Goal: Download file/media: Download file/media

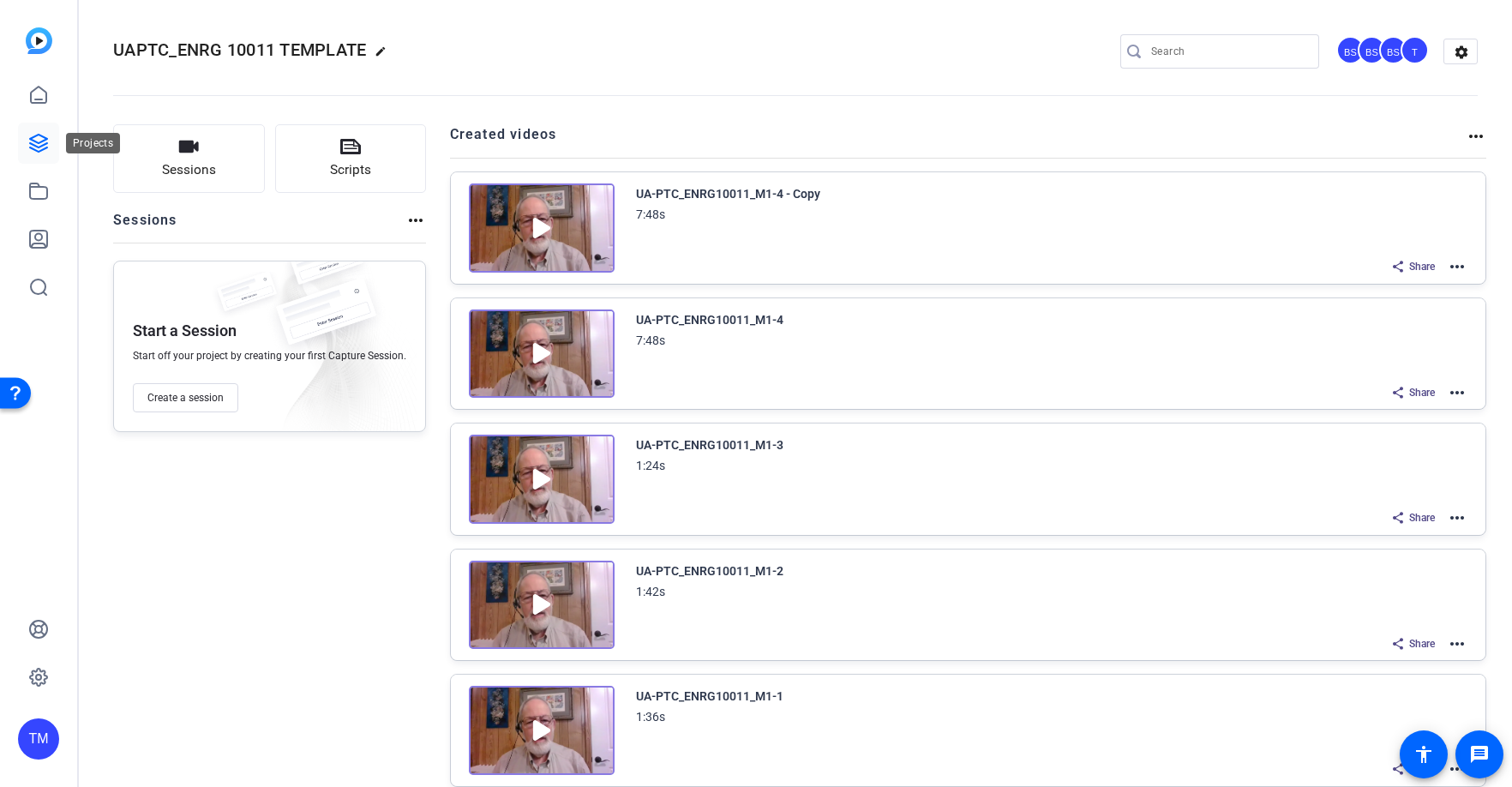
click at [44, 140] on icon at bounding box center [38, 143] width 17 height 17
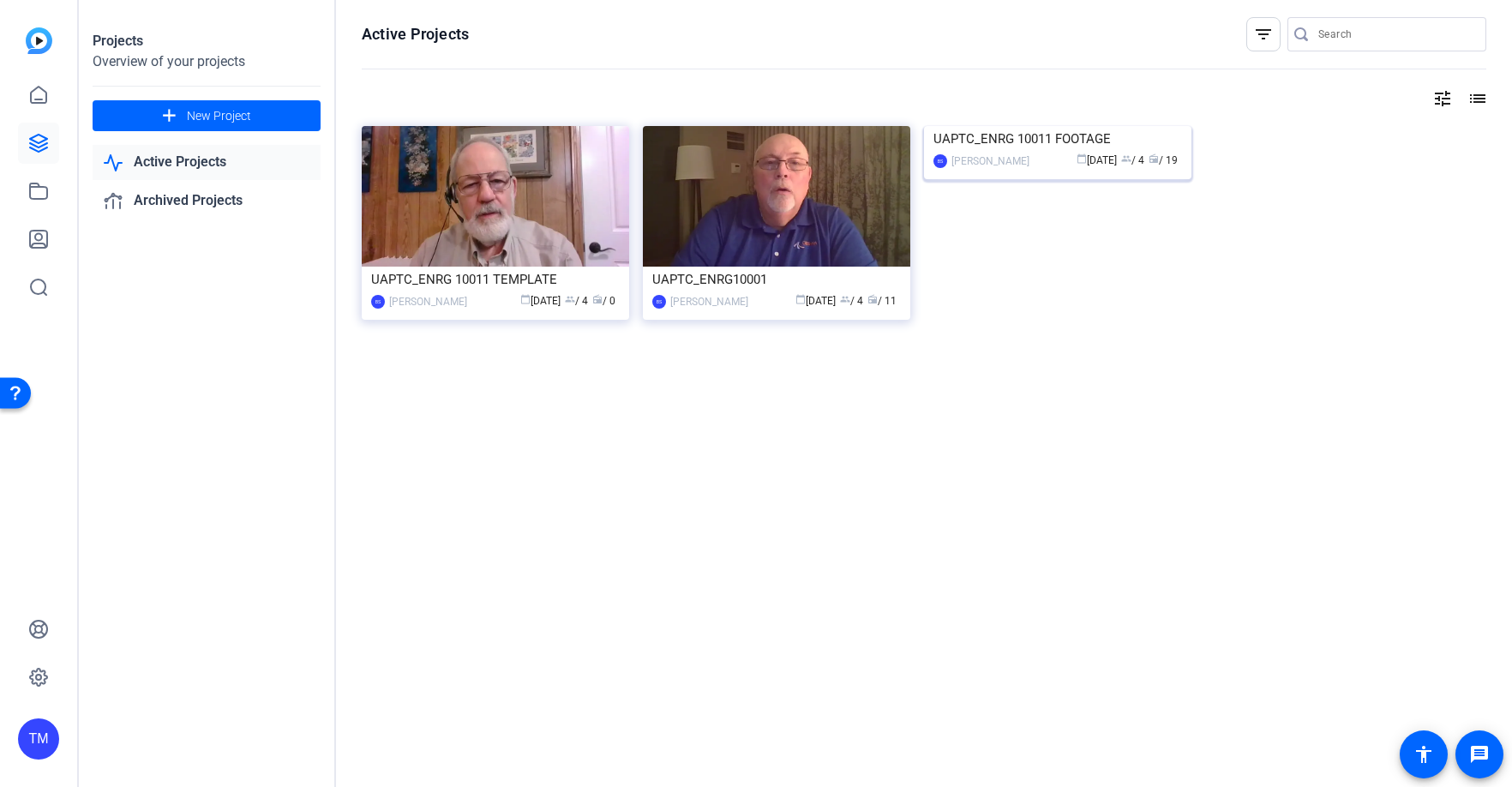
click at [1035, 152] on div "UAPTC_ENRG 10011 FOOTAGE" at bounding box center [1058, 138] width 249 height 25
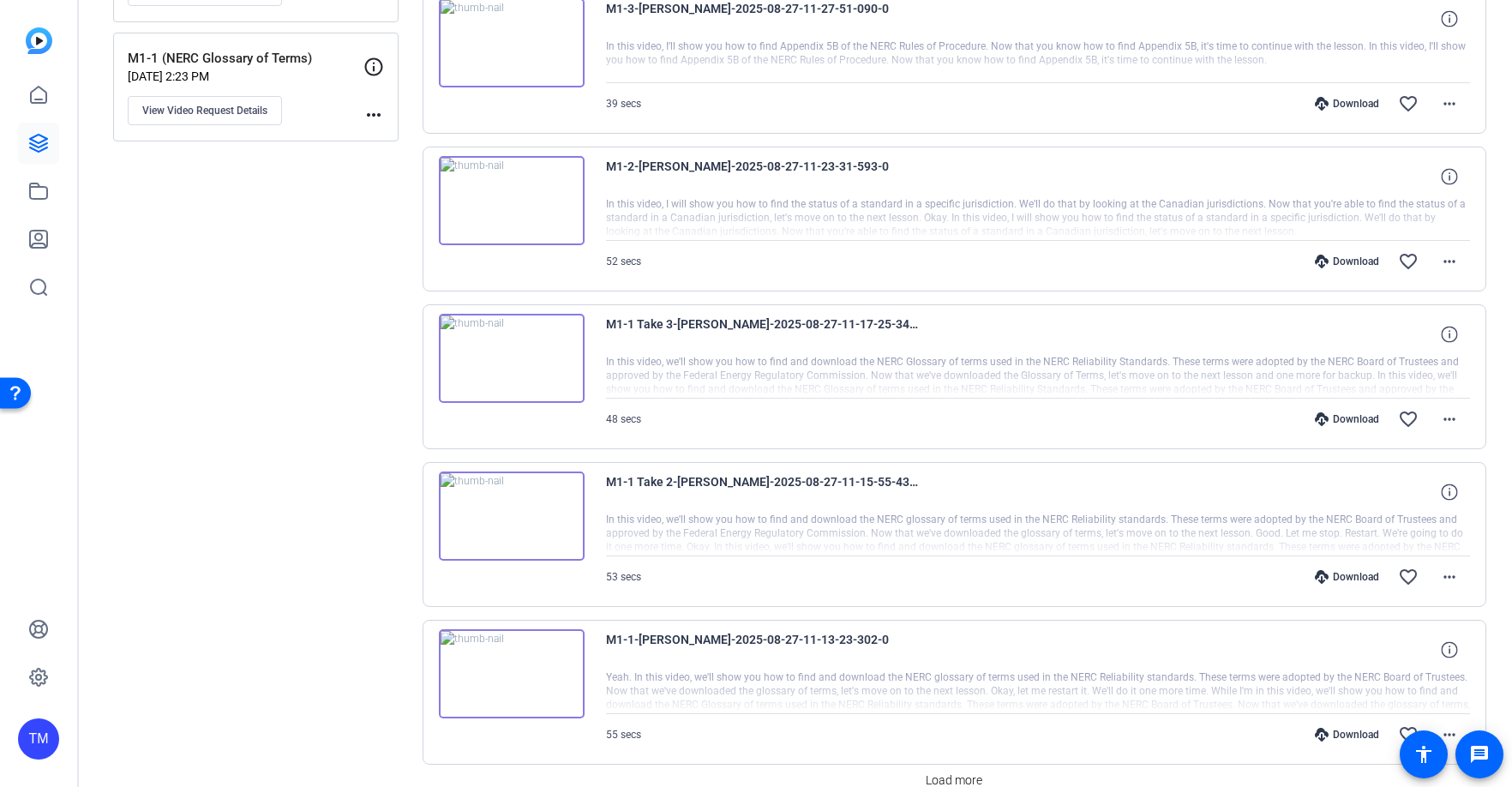
scroll to position [1262, 0]
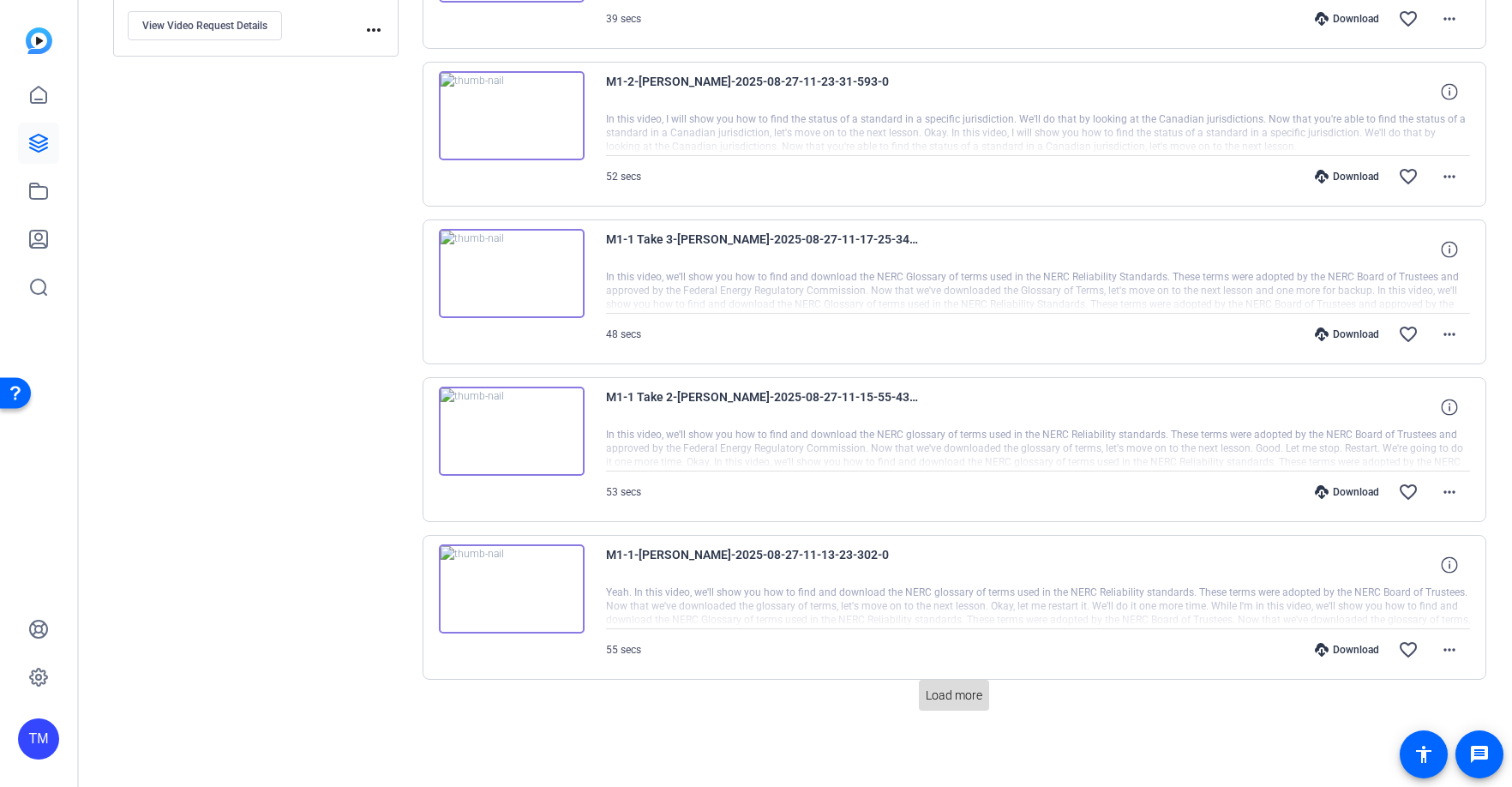
click at [969, 700] on span "Load more" at bounding box center [954, 695] width 56 height 18
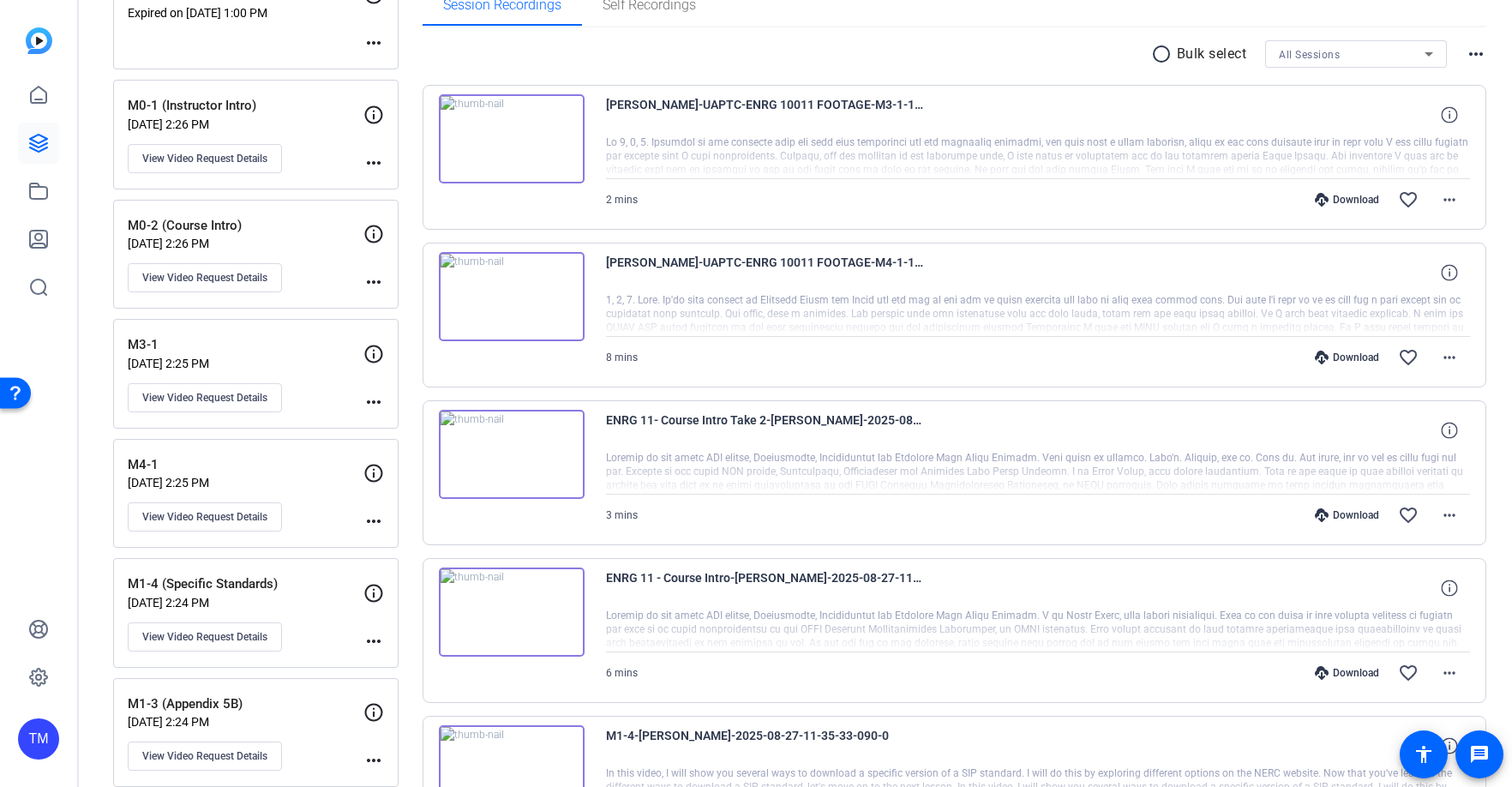
scroll to position [321, 0]
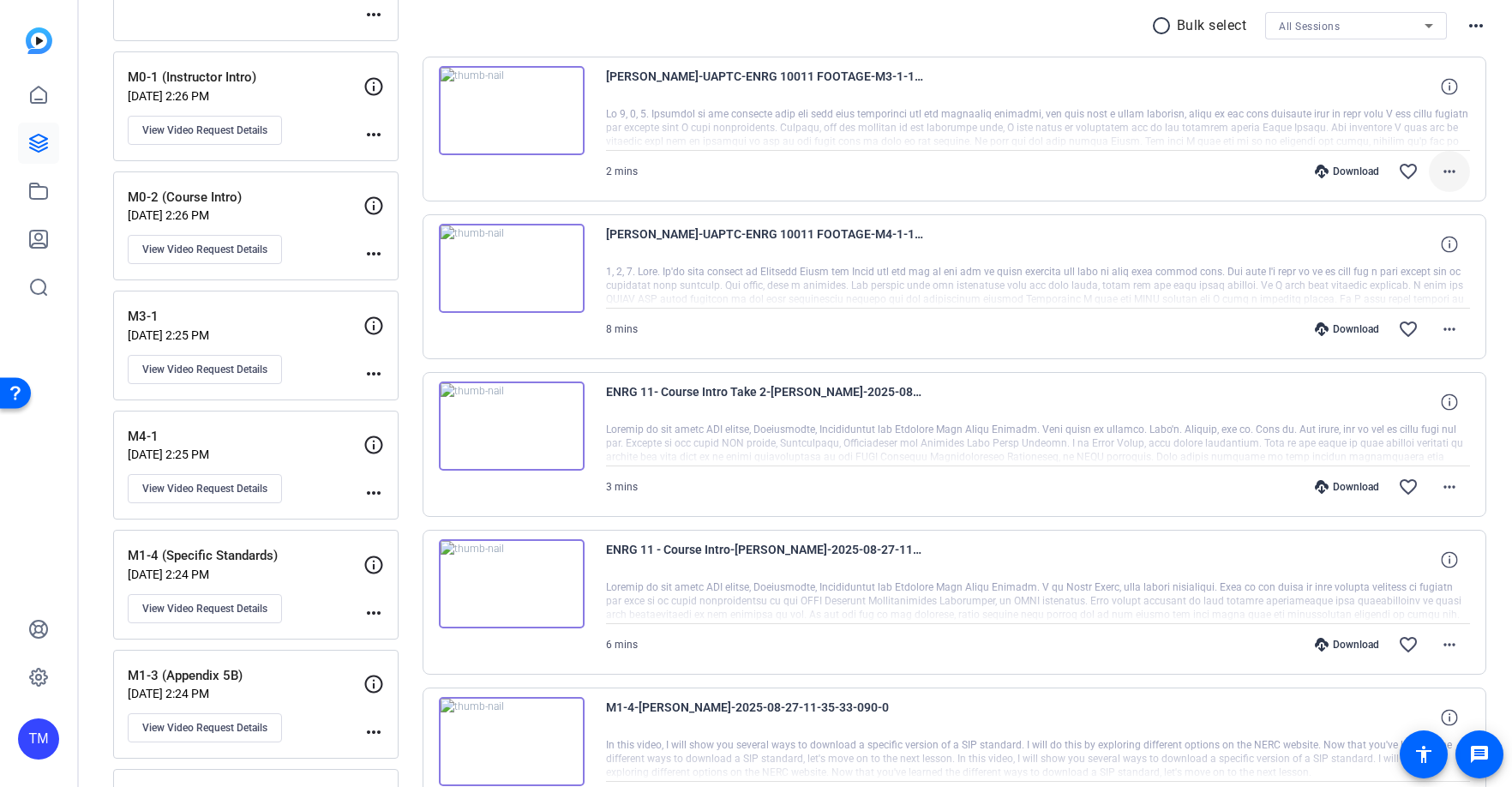
click at [1456, 169] on mat-icon "more_horiz" at bounding box center [1450, 171] width 21 height 21
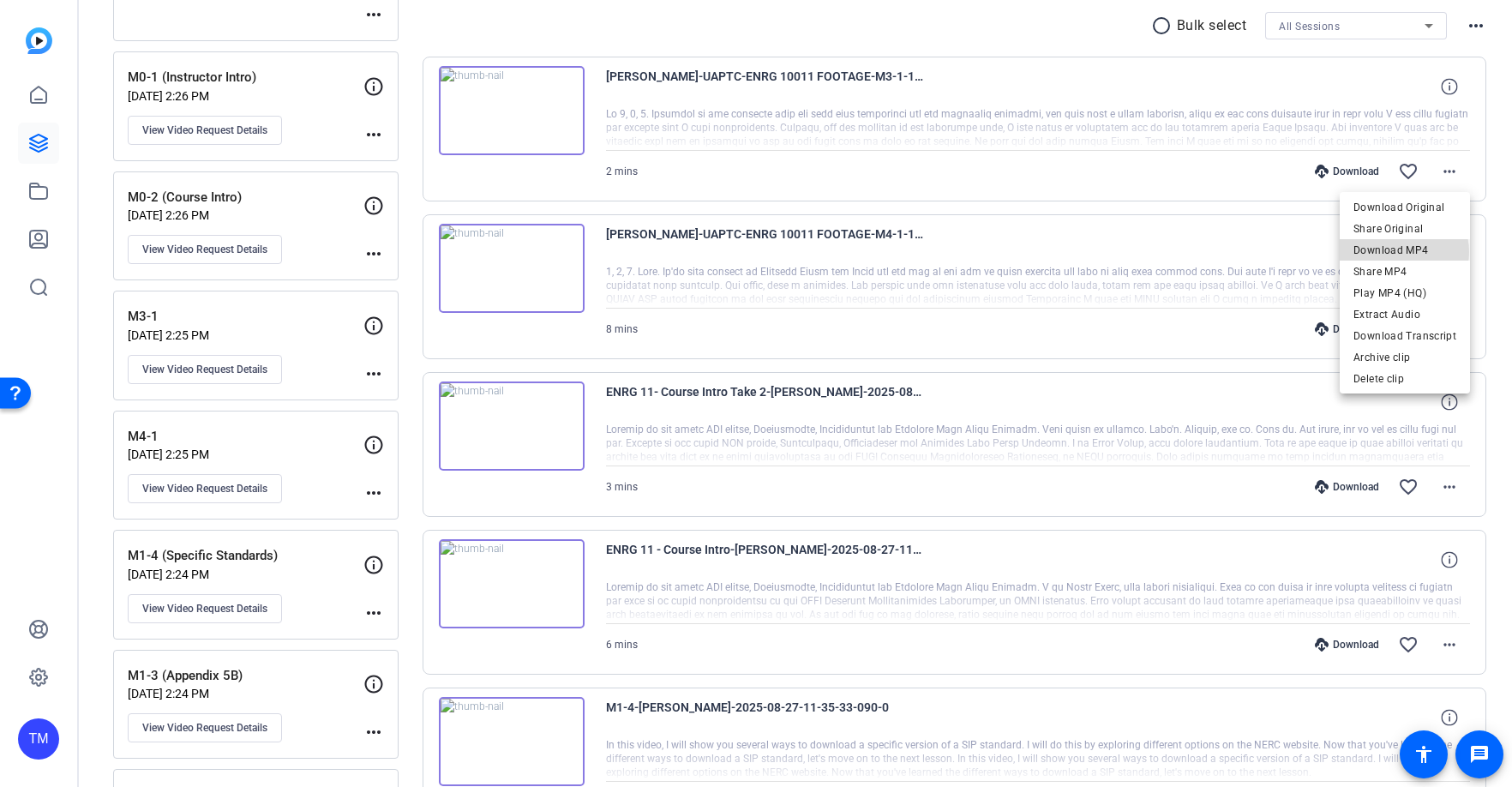
click at [1399, 252] on span "Download MP4" at bounding box center [1405, 251] width 103 height 21
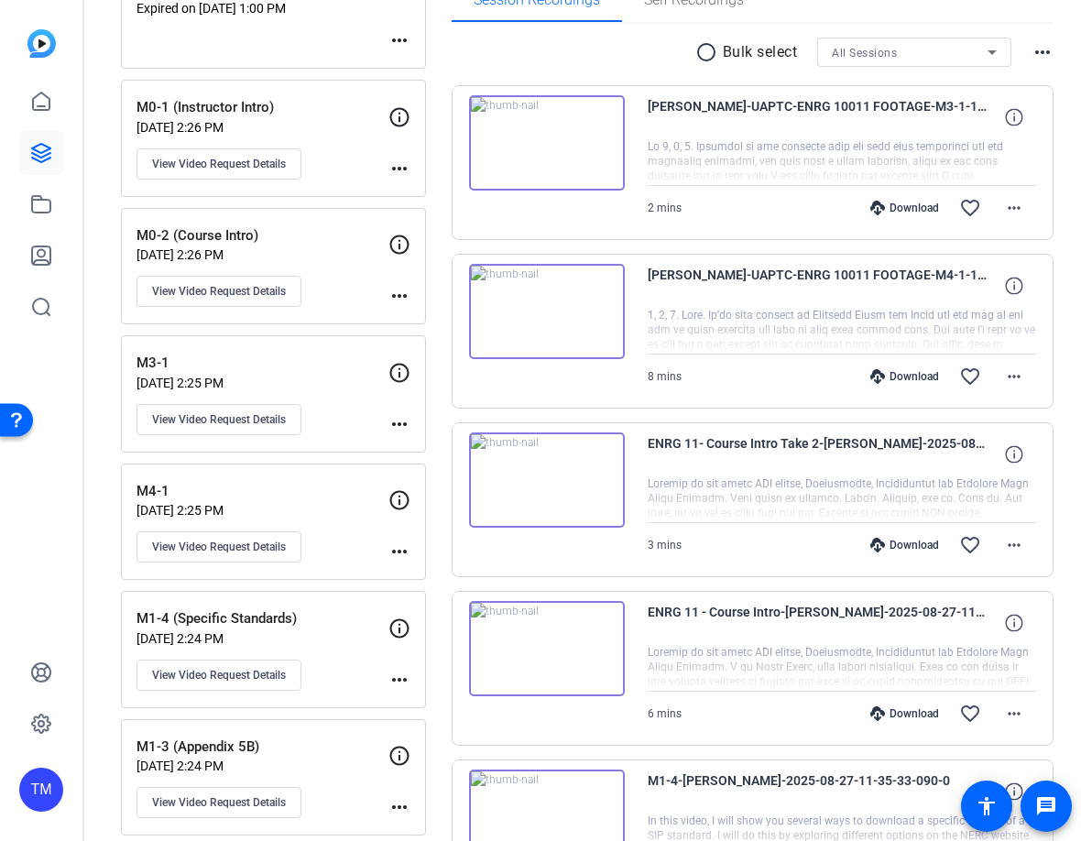
scroll to position [0, 0]
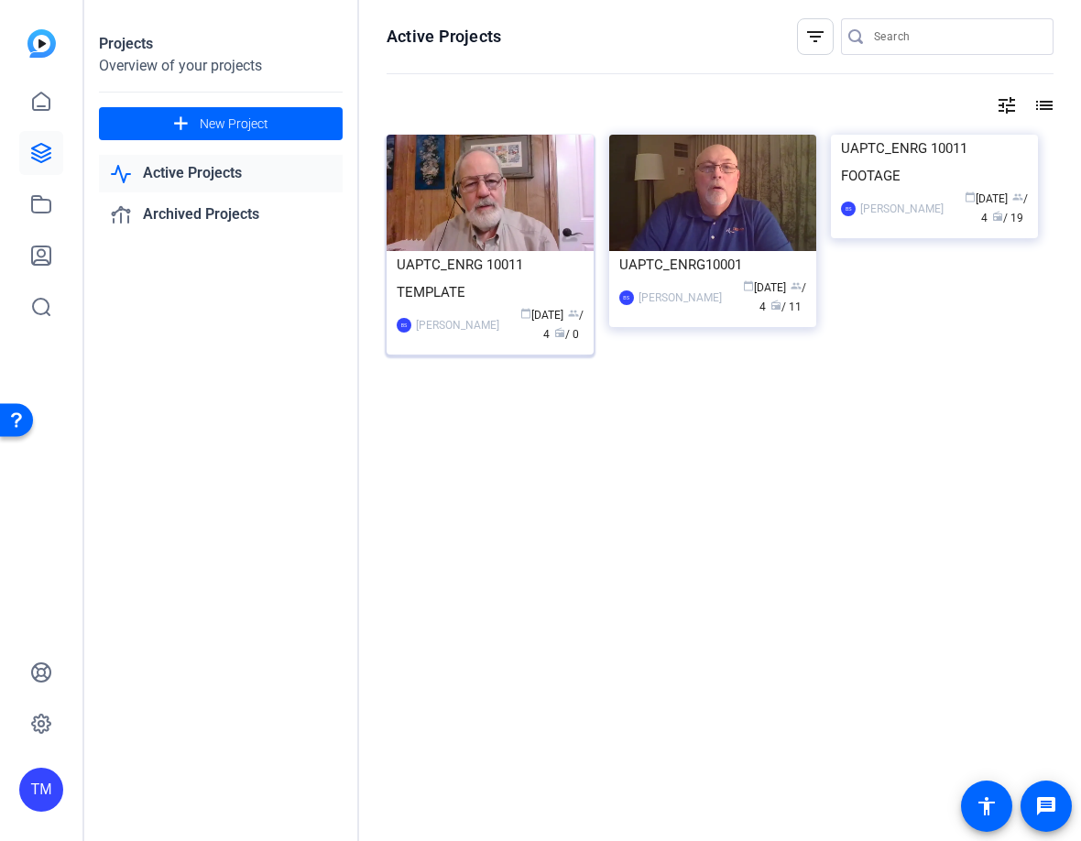
click at [525, 282] on div "UAPTC_ENRG 10011 TEMPLATE" at bounding box center [490, 278] width 187 height 55
click at [982, 190] on div "UAPTC_ENRG 10011 FOOTAGE" at bounding box center [934, 162] width 187 height 55
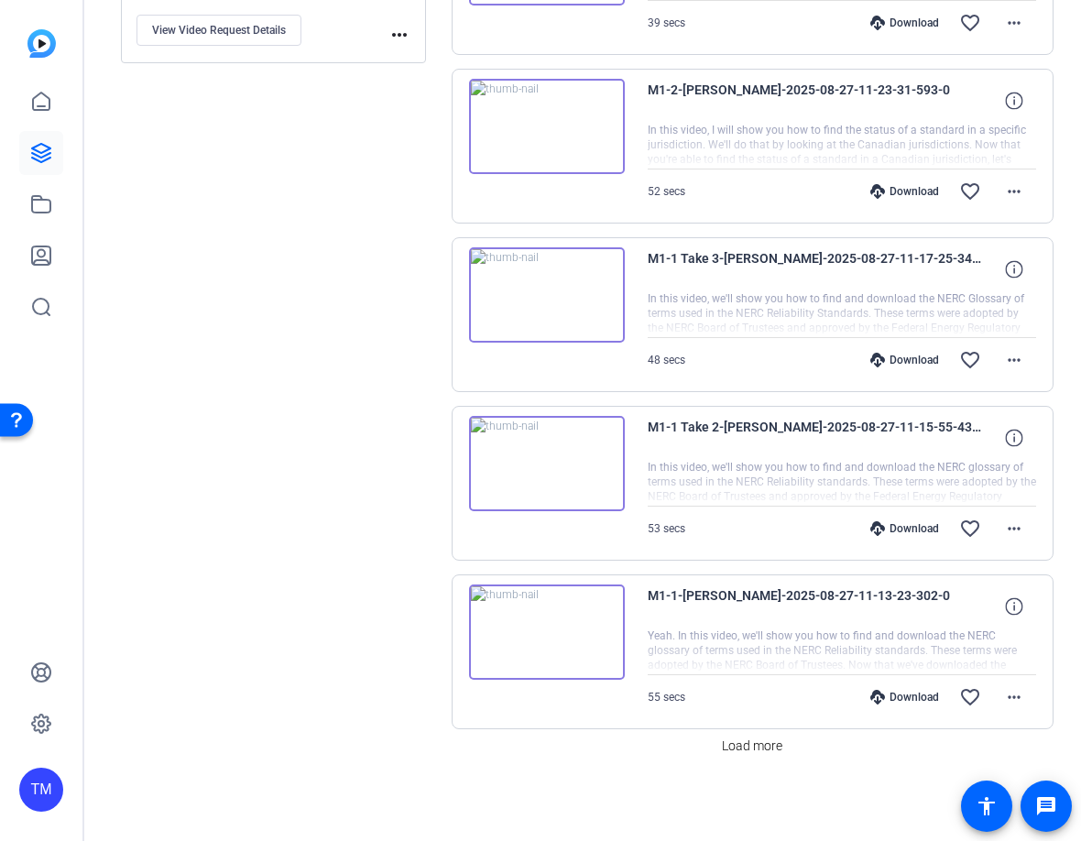
scroll to position [1332, 0]
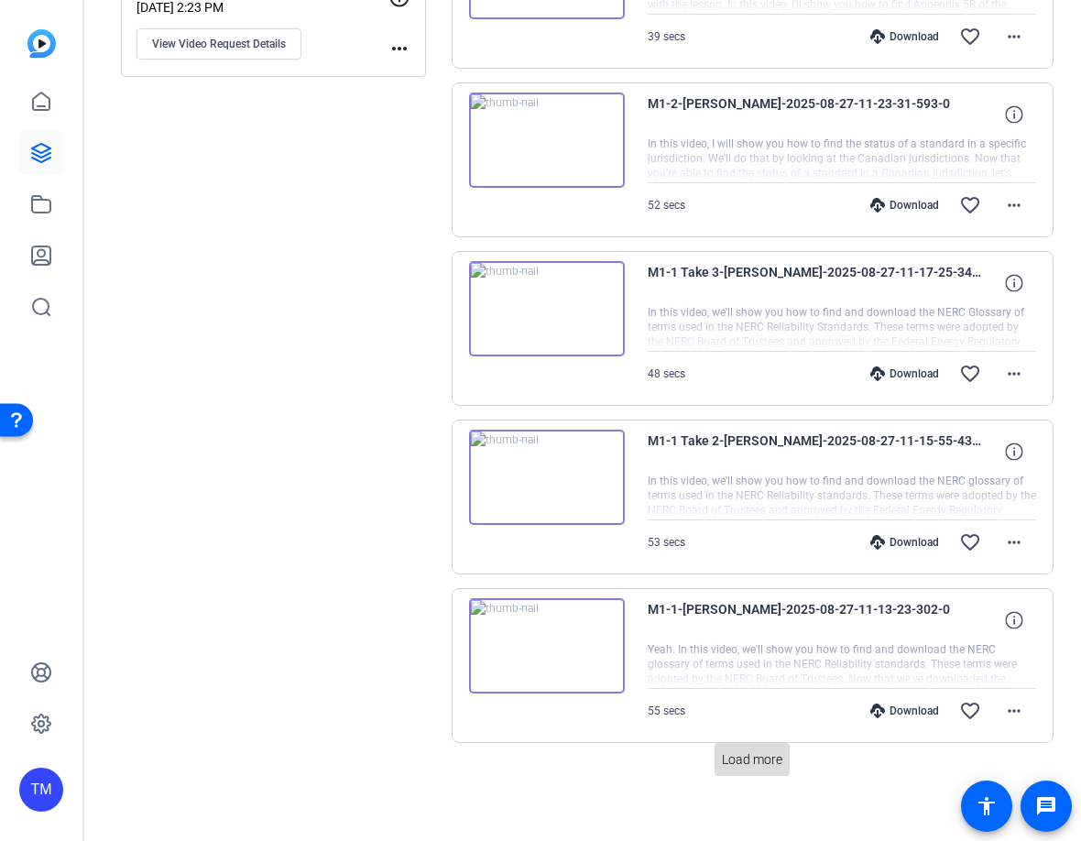
click at [745, 756] on span "Load more" at bounding box center [752, 760] width 60 height 19
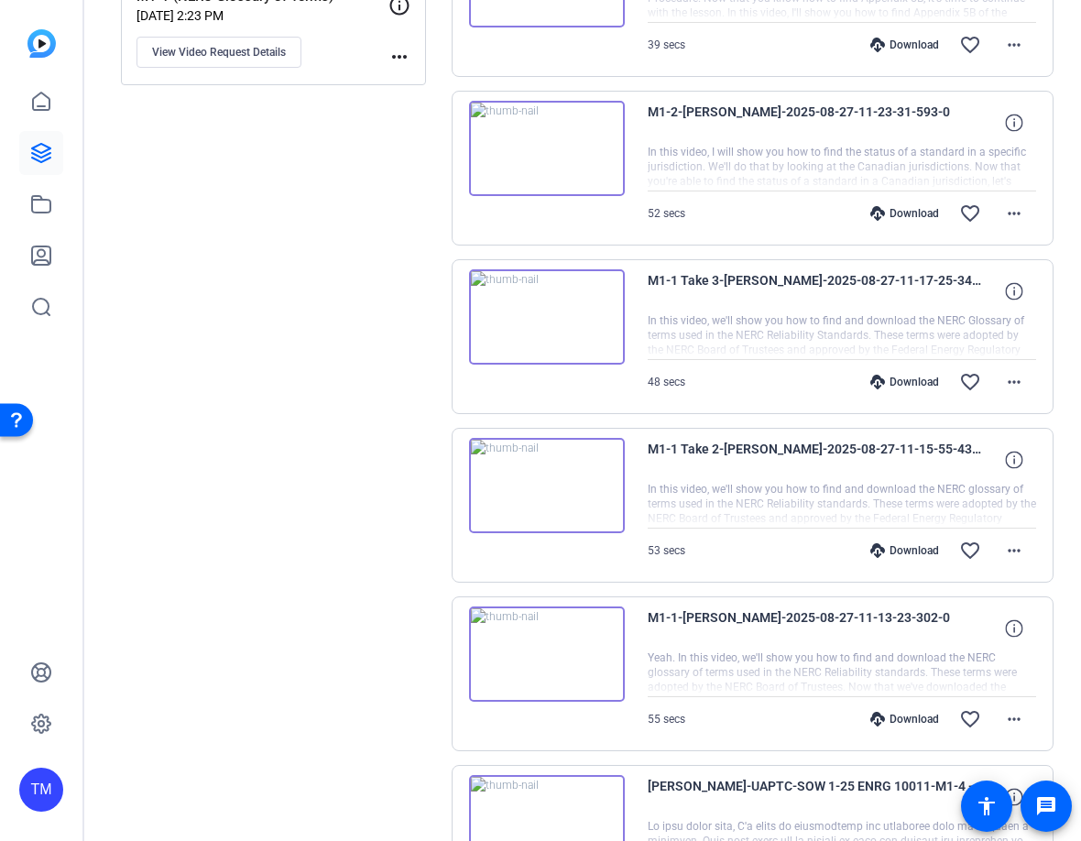
scroll to position [1320, 0]
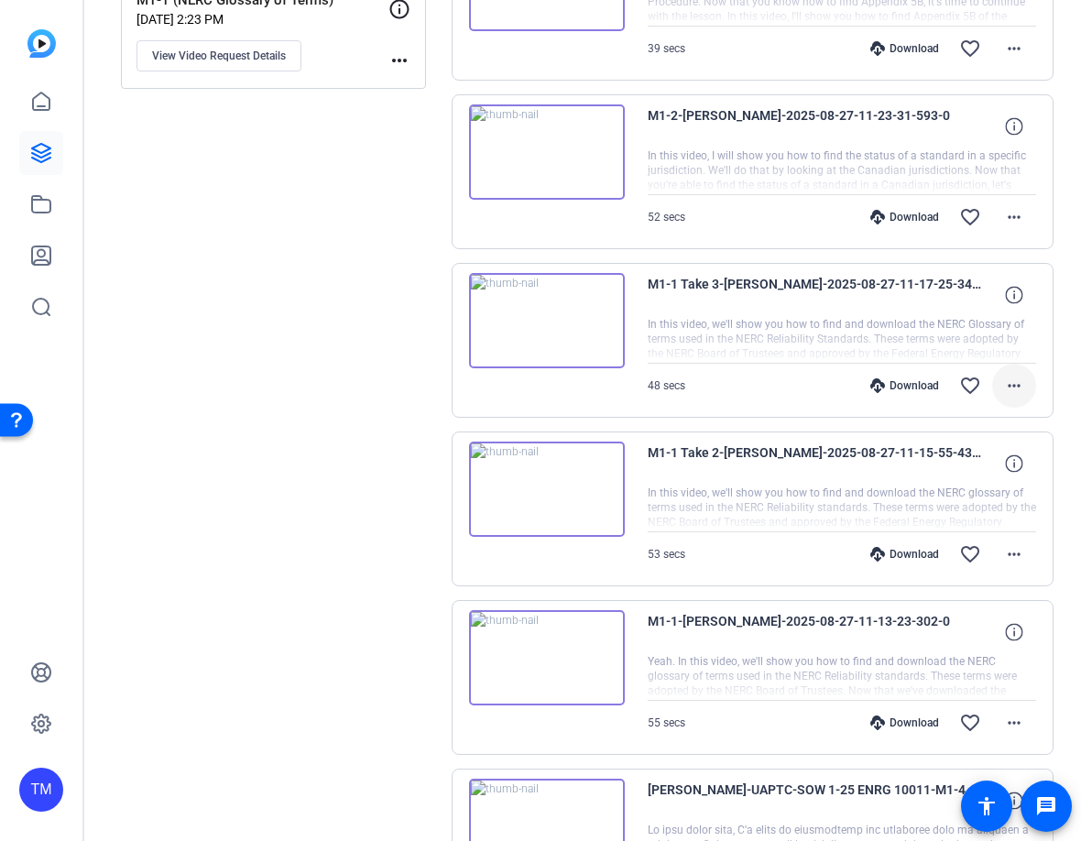
click at [1028, 387] on span at bounding box center [1014, 386] width 44 height 44
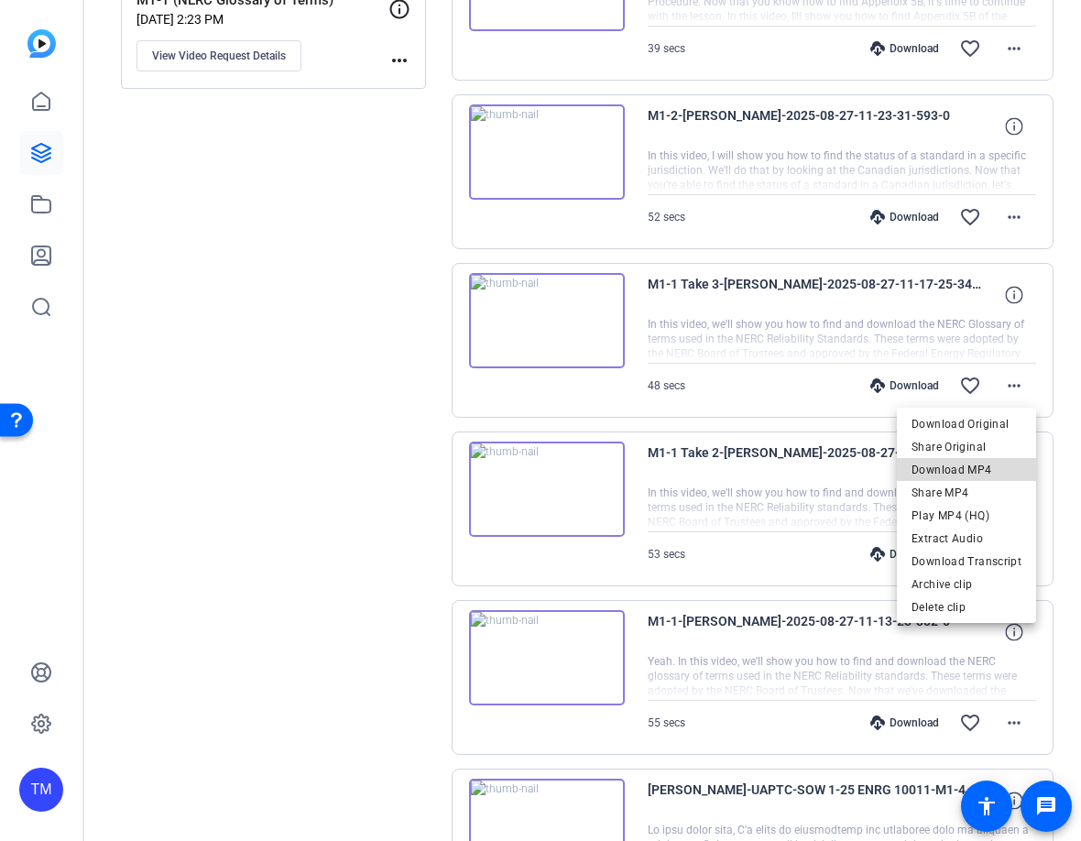
click at [981, 466] on span "Download MP4" at bounding box center [967, 470] width 110 height 22
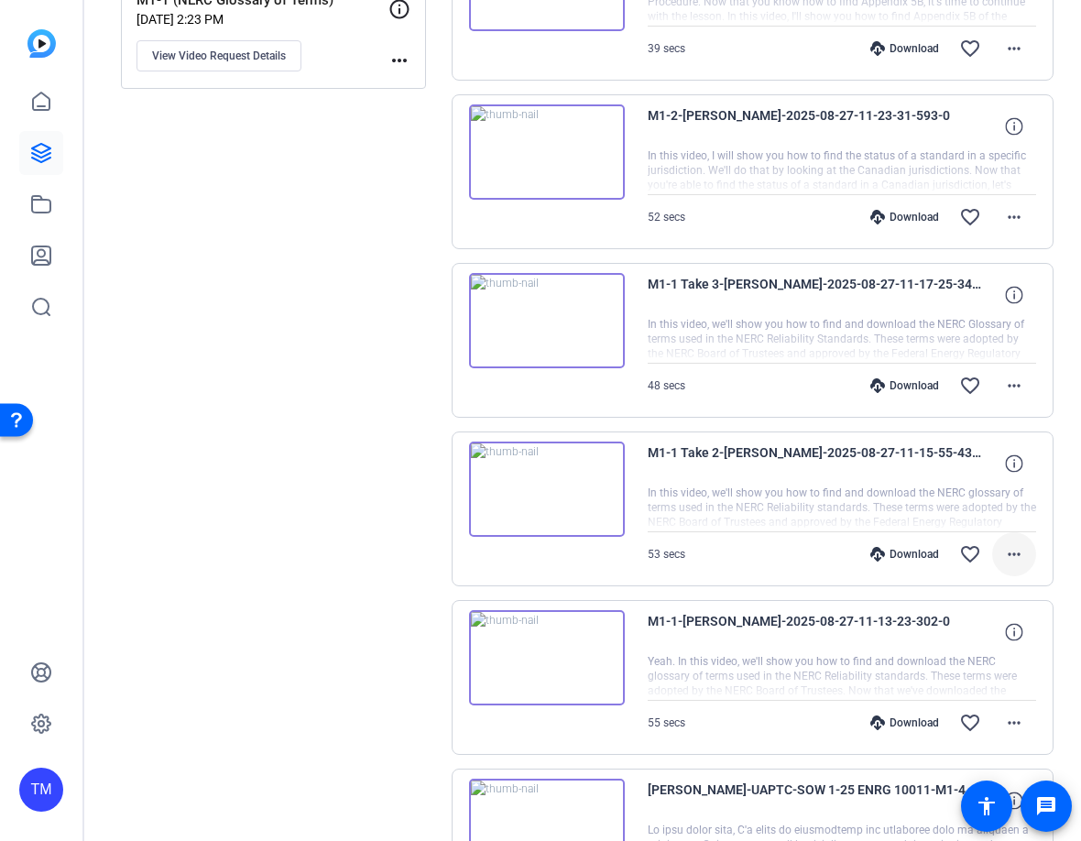
click at [1017, 555] on mat-icon "more_horiz" at bounding box center [1014, 554] width 22 height 22
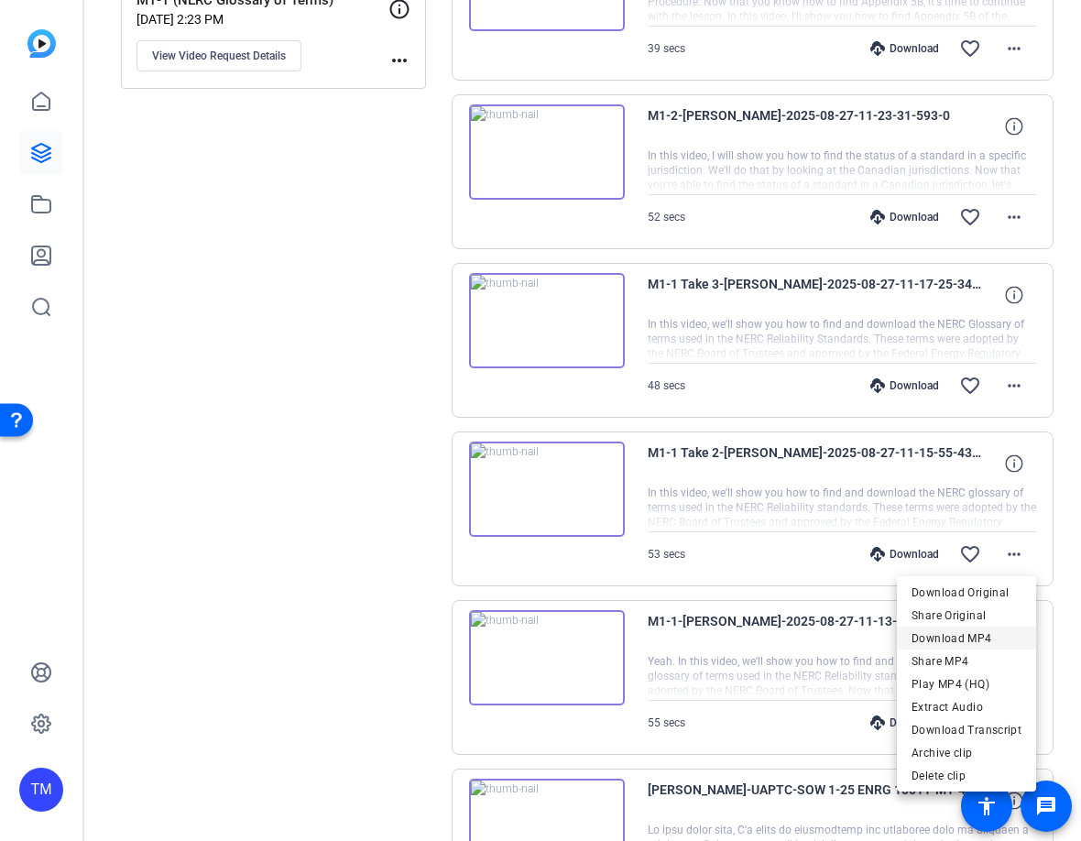
click at [985, 634] on span "Download MP4" at bounding box center [967, 639] width 110 height 22
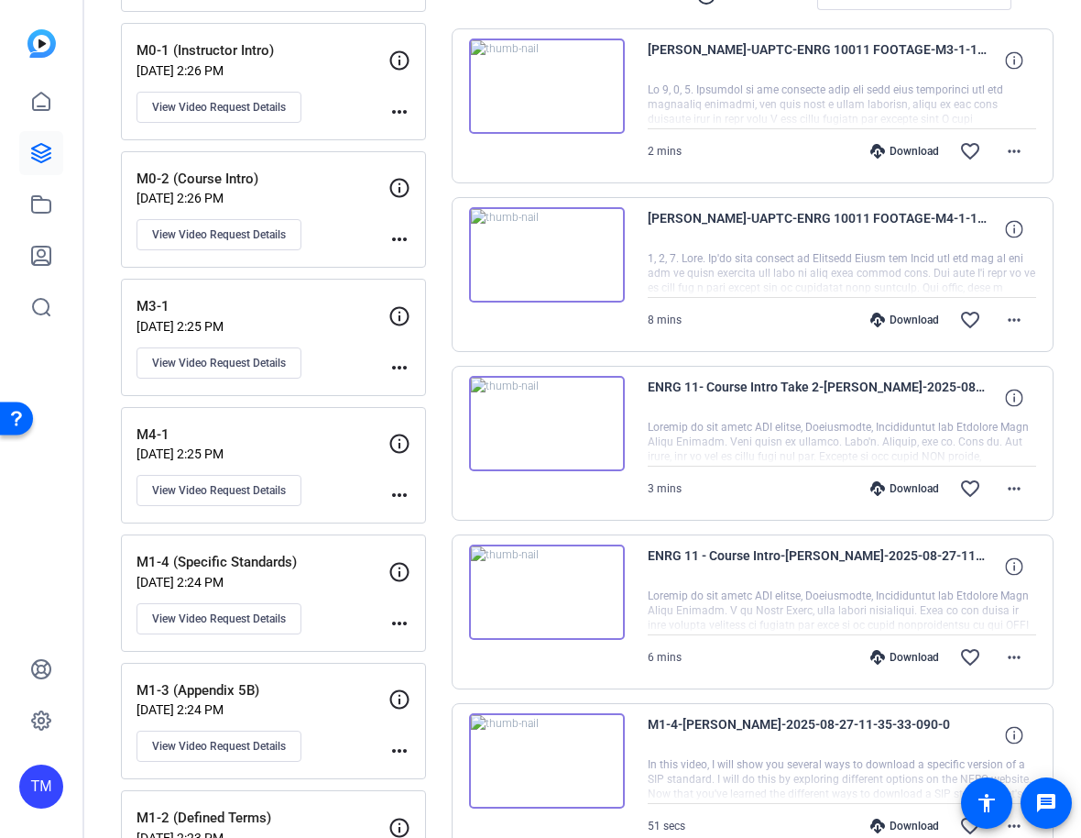
scroll to position [0, 0]
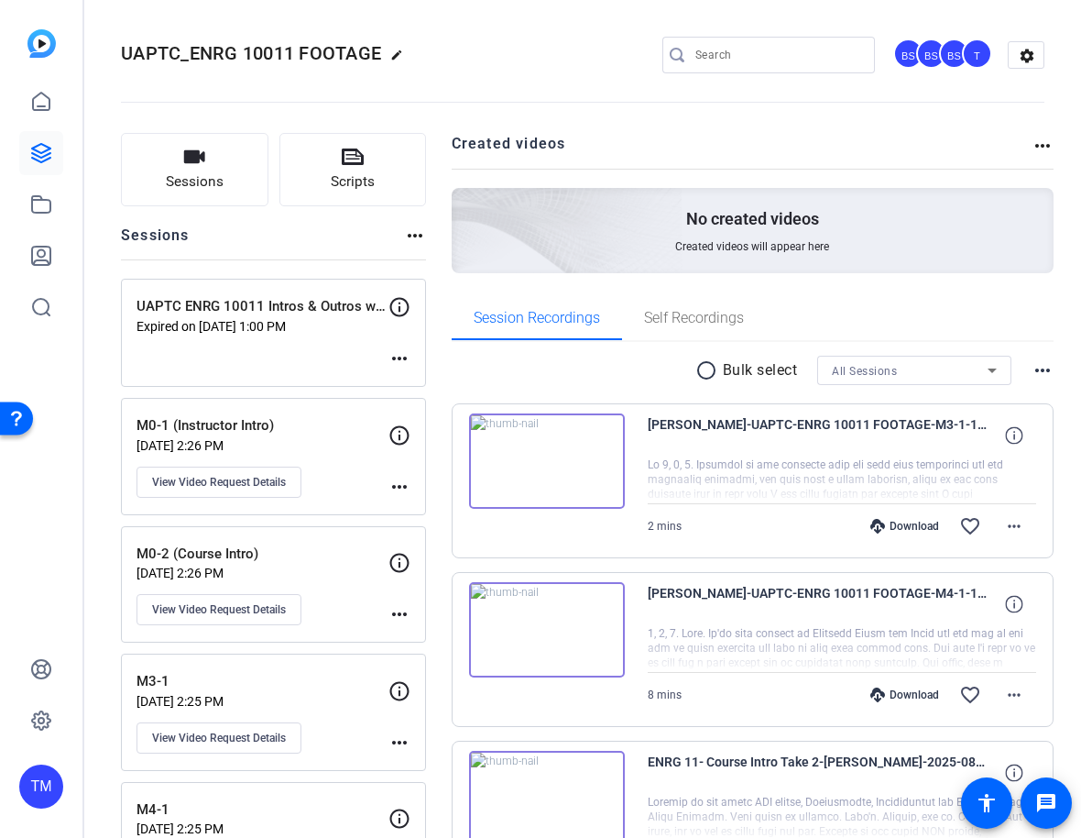
click at [1047, 367] on mat-icon "more_horiz" at bounding box center [1043, 370] width 22 height 22
click at [1061, 326] on div at bounding box center [540, 419] width 1081 height 838
click at [48, 150] on icon at bounding box center [41, 153] width 18 height 18
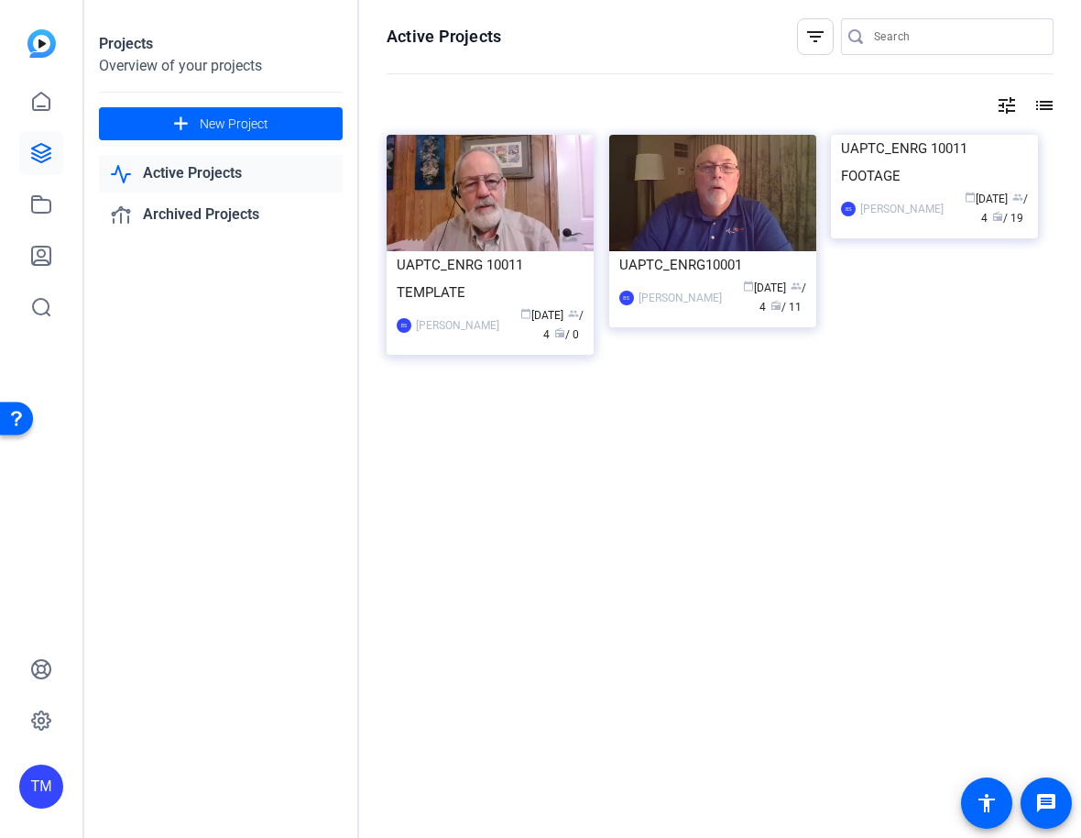
click at [232, 165] on link "Active Projects" at bounding box center [221, 174] width 244 height 38
click at [194, 162] on link "Active Projects" at bounding box center [221, 174] width 244 height 38
click at [219, 206] on link "Archived Projects" at bounding box center [221, 215] width 244 height 38
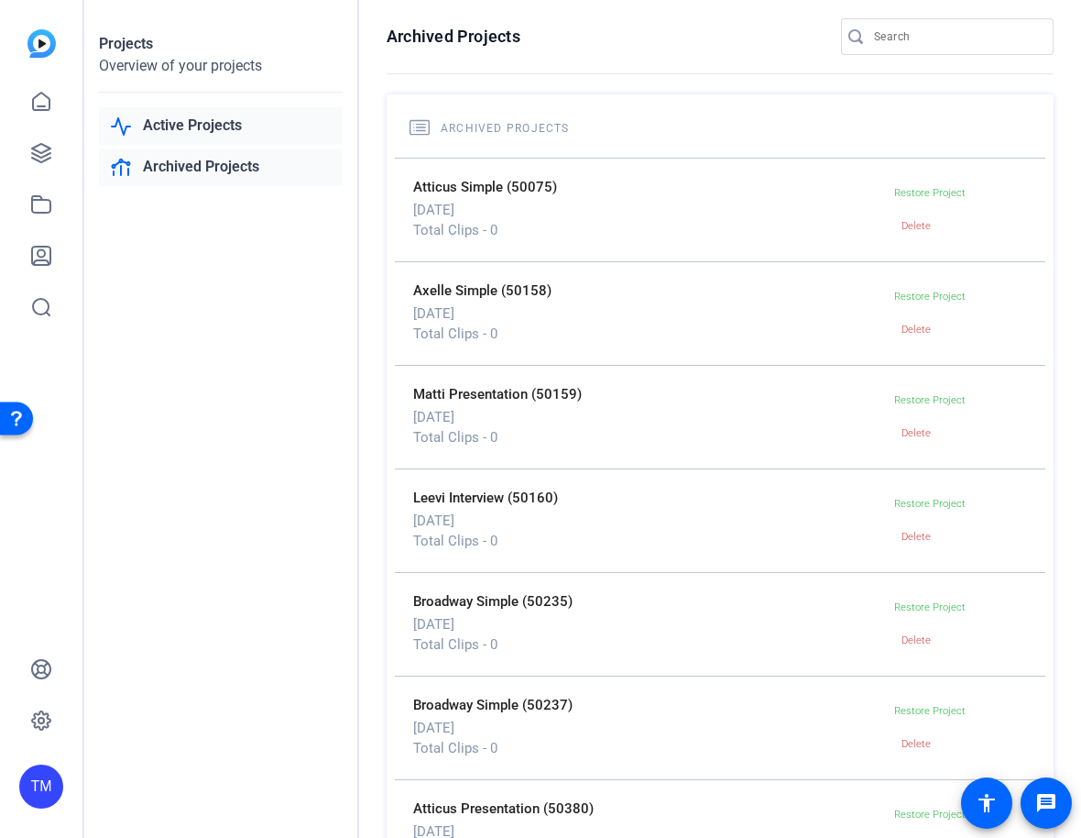
click at [166, 141] on link "Active Projects" at bounding box center [221, 126] width 244 height 38
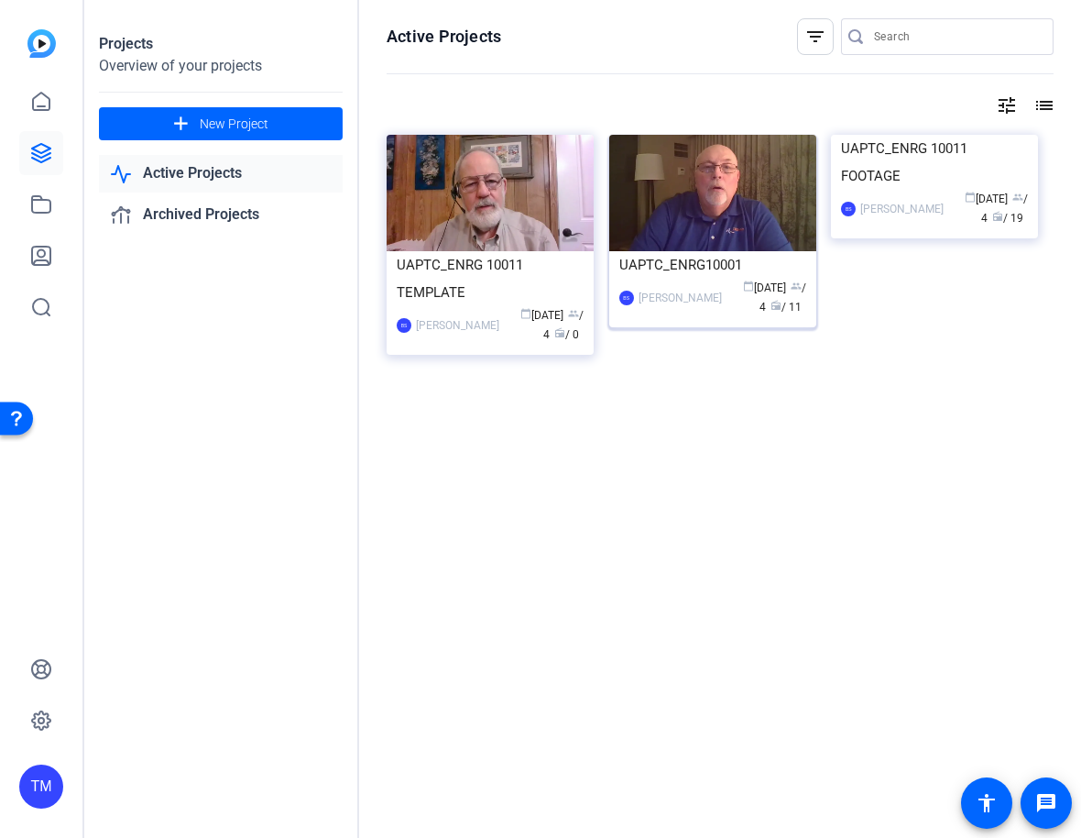
click at [680, 310] on div "BS [PERSON_NAME] calendar_today [DATE] group / 4 radio / 11" at bounding box center [712, 298] width 187 height 38
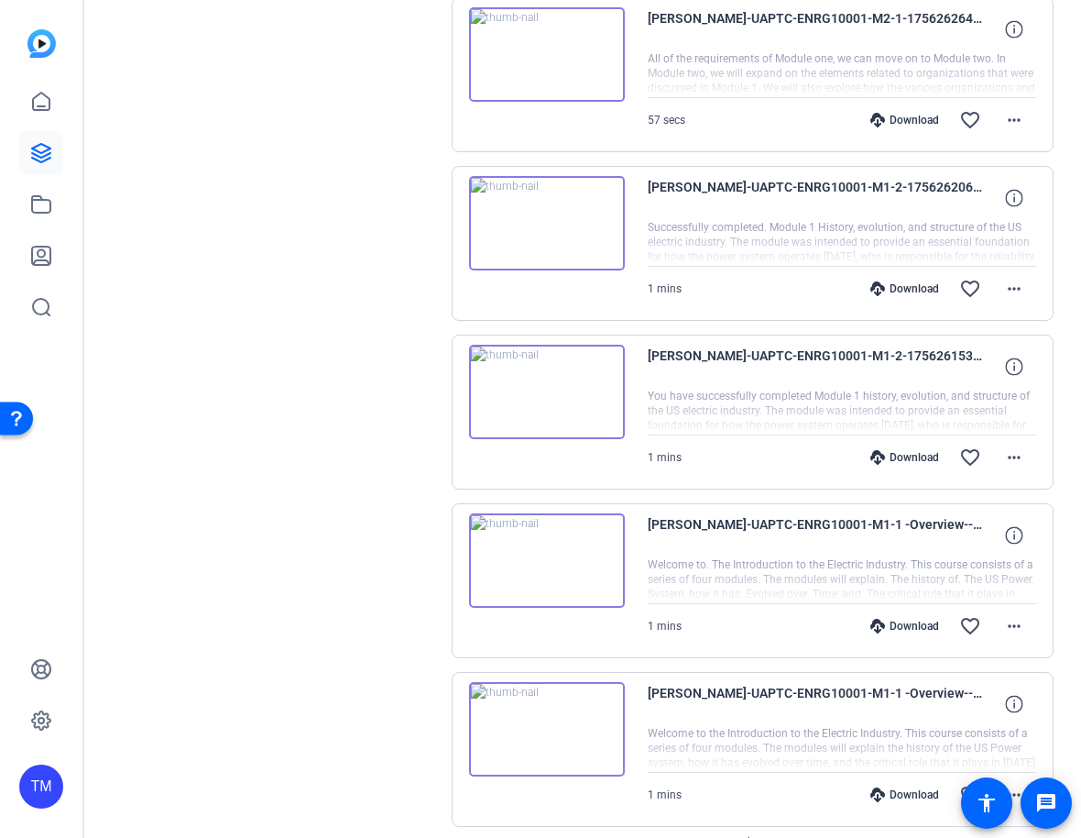
scroll to position [2861, 0]
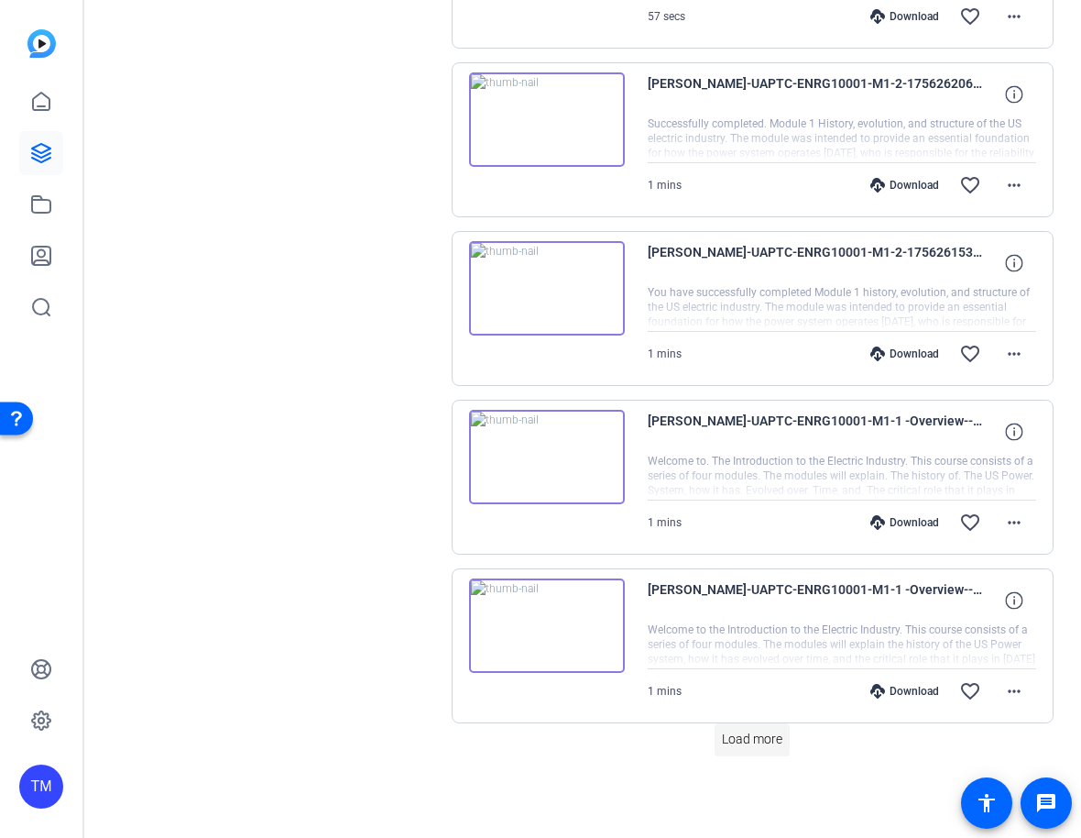
click at [767, 741] on span "Load more" at bounding box center [752, 738] width 60 height 19
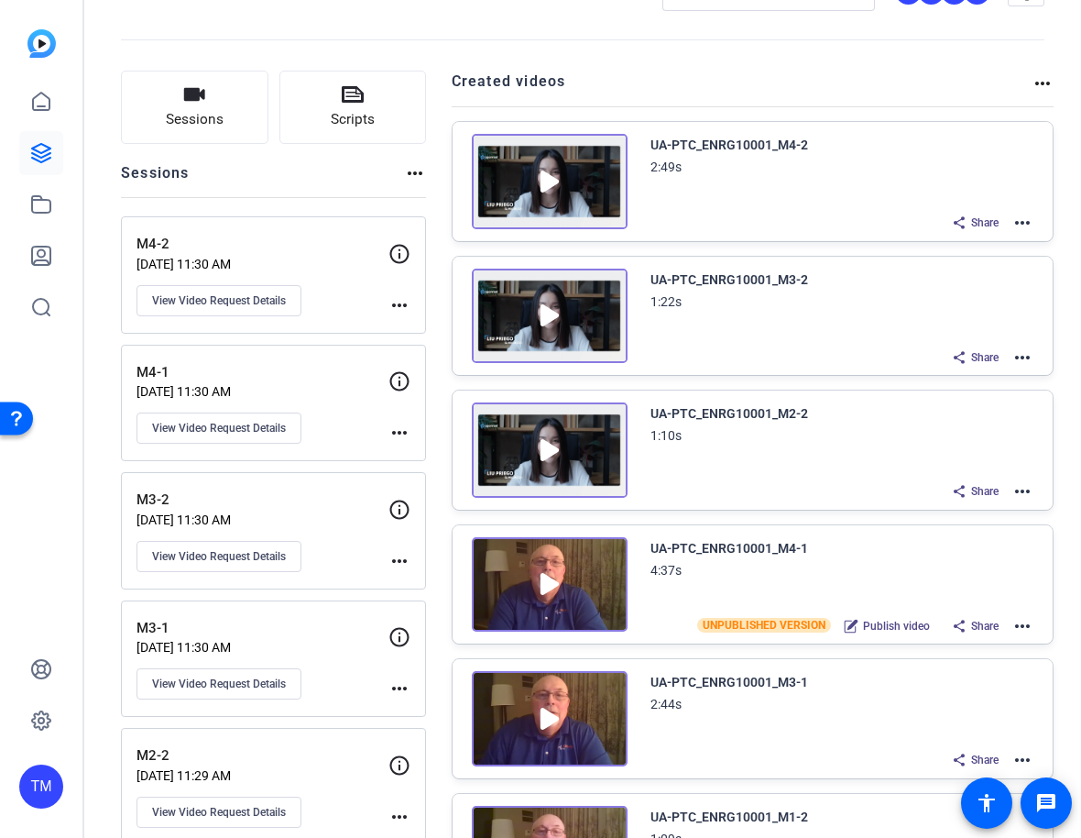
scroll to position [54, 0]
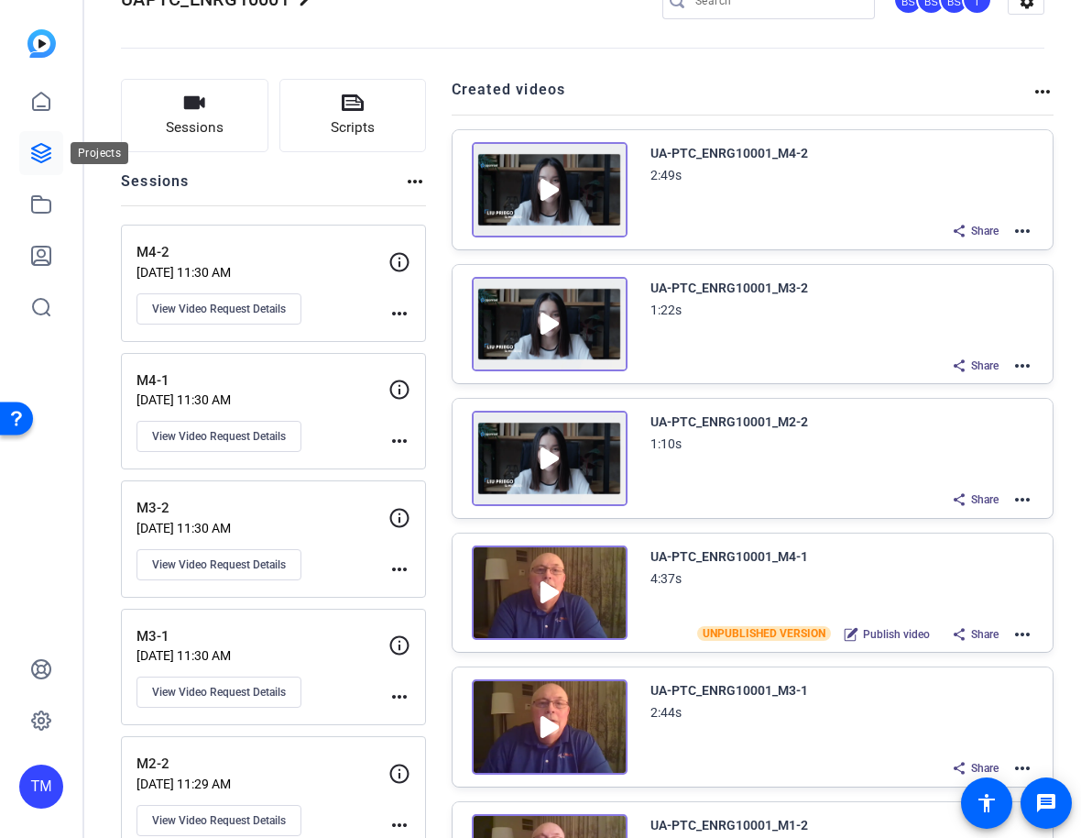
click at [48, 159] on icon at bounding box center [41, 153] width 18 height 18
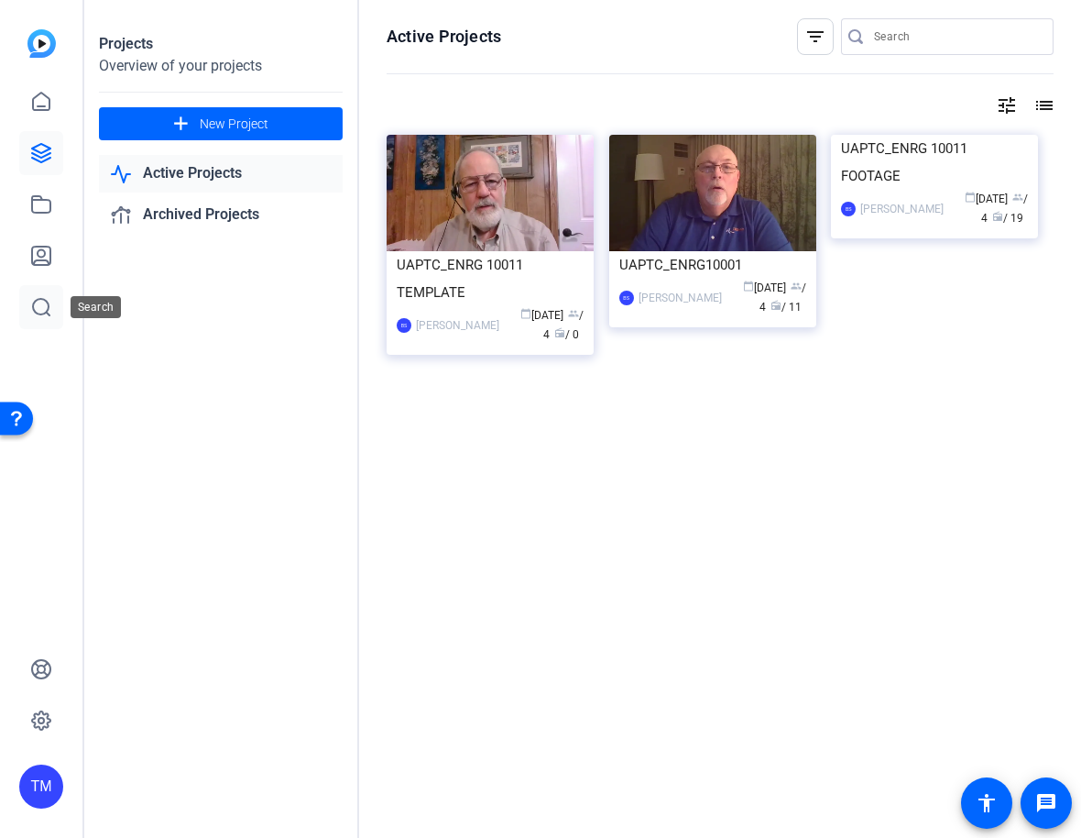
click at [41, 307] on icon at bounding box center [41, 307] width 22 height 22
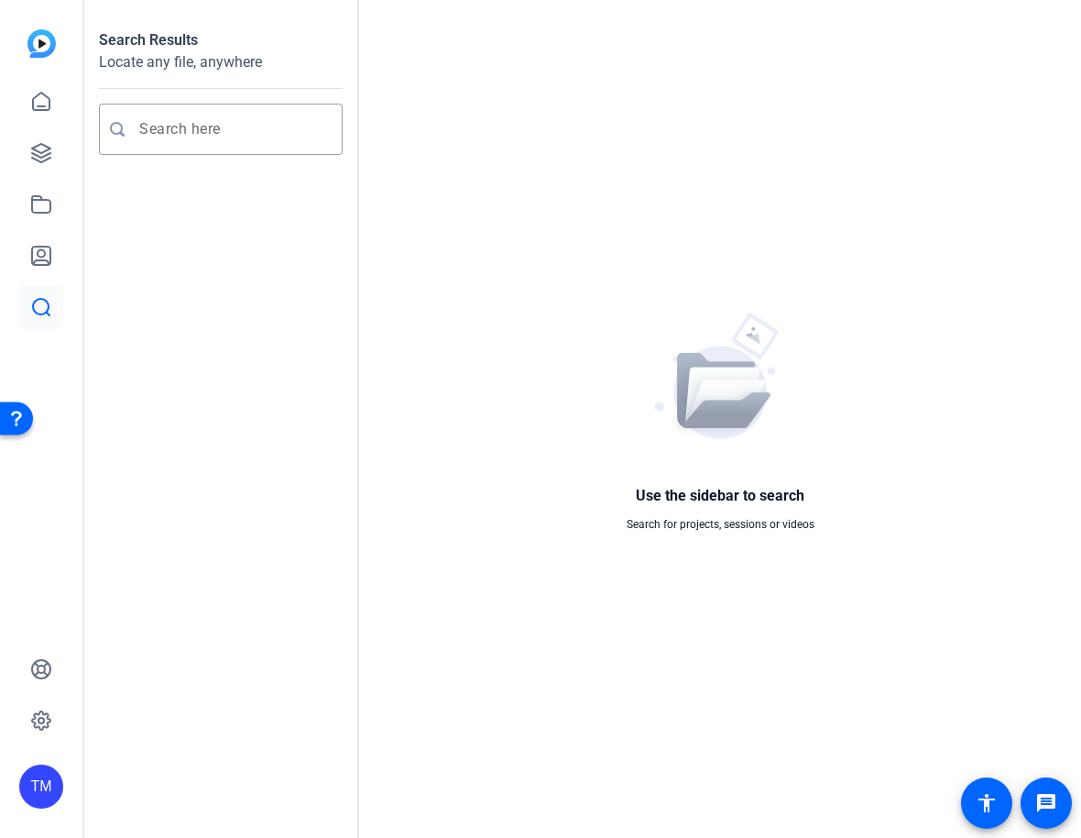
click at [162, 92] on div "Search Results Locate any file, anywhere" at bounding box center [221, 102] width 244 height 146
click at [166, 126] on input "Enter search query" at bounding box center [229, 129] width 181 height 22
type input "Intro take 1"
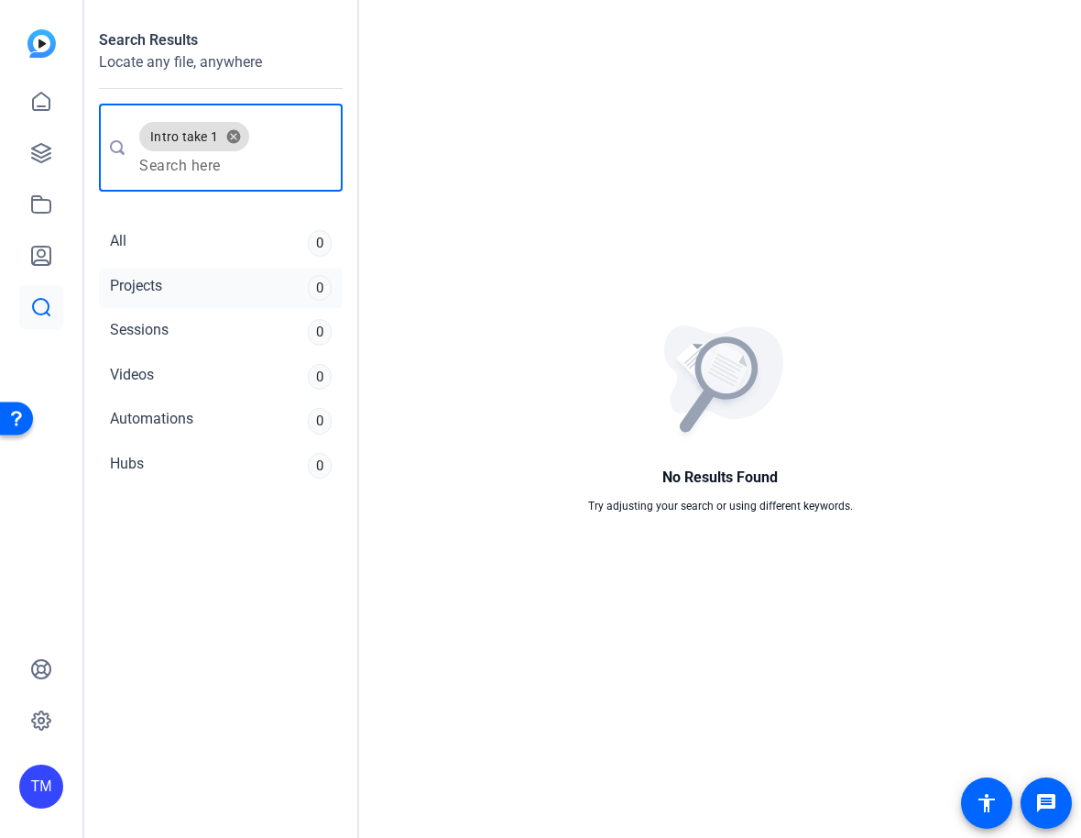
click at [173, 277] on div "Projects 0" at bounding box center [221, 288] width 244 height 41
click at [170, 342] on div "Sessions 0" at bounding box center [221, 332] width 244 height 41
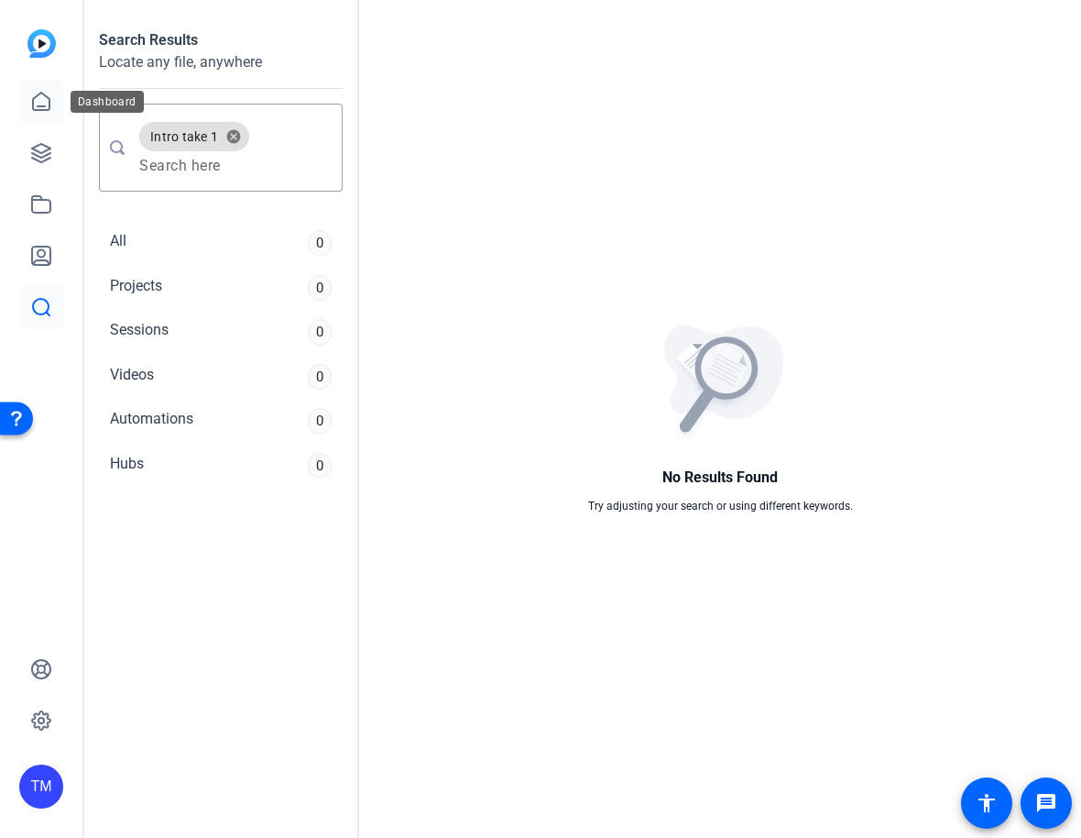
click at [35, 95] on icon at bounding box center [41, 102] width 22 height 22
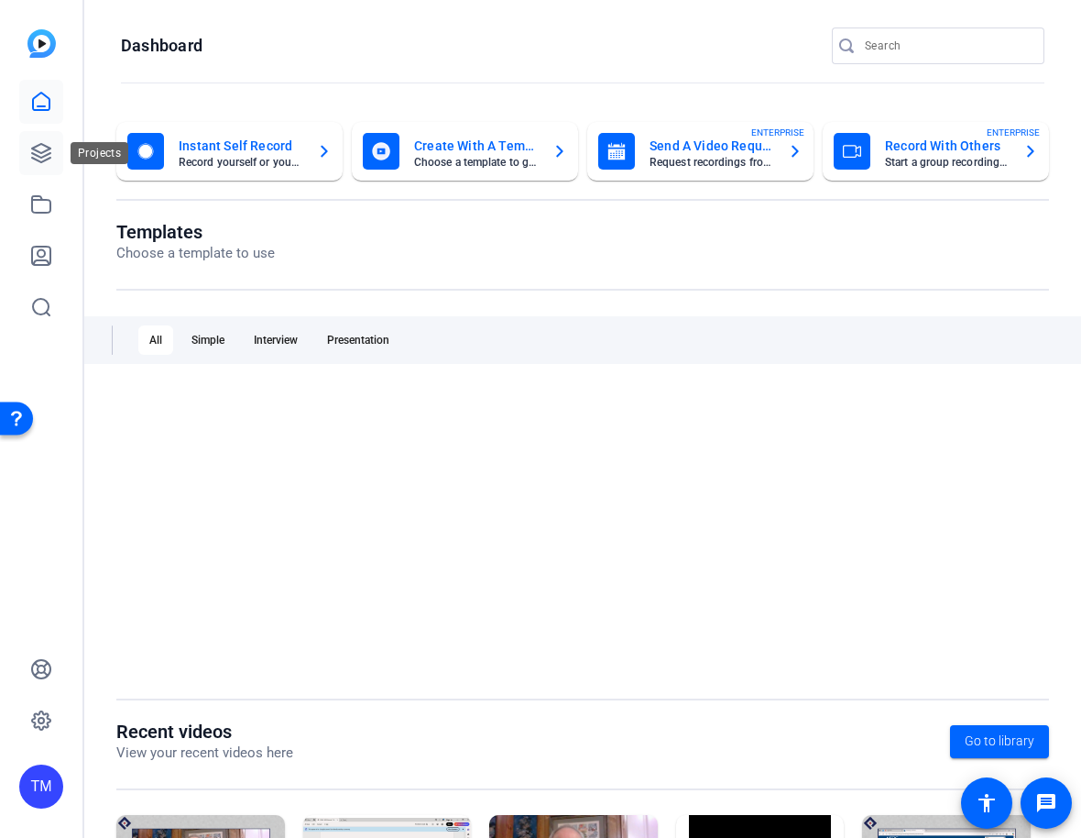
click at [38, 153] on icon at bounding box center [41, 153] width 22 height 22
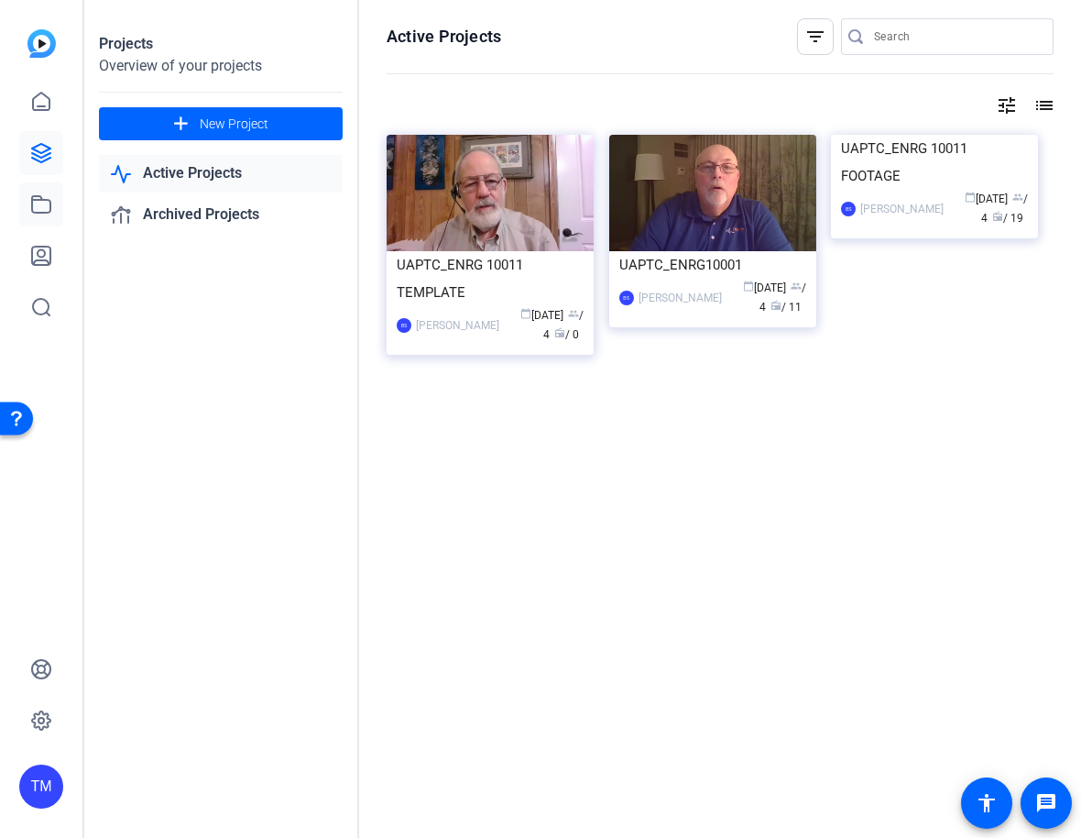
click at [33, 210] on icon at bounding box center [41, 204] width 18 height 16
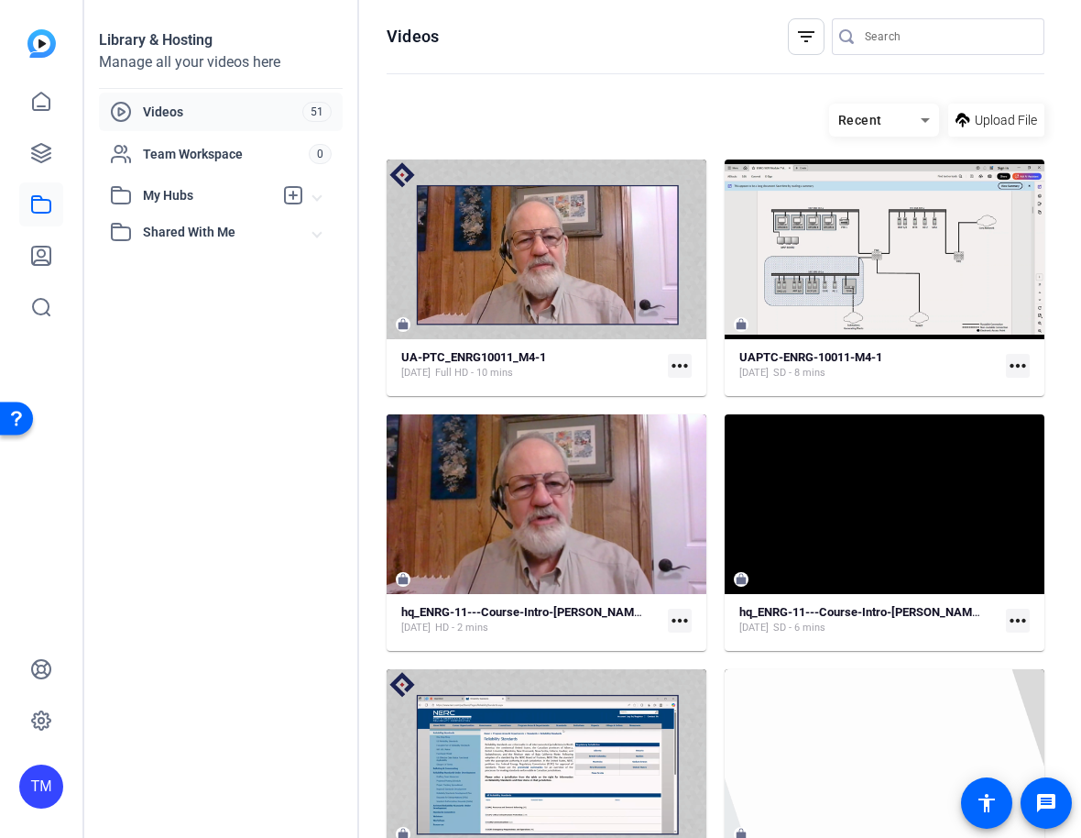
click at [157, 204] on span "My Hubs" at bounding box center [208, 195] width 130 height 19
click at [222, 234] on span "UA-PTC_ENRG10011 Footage" at bounding box center [209, 236] width 176 height 18
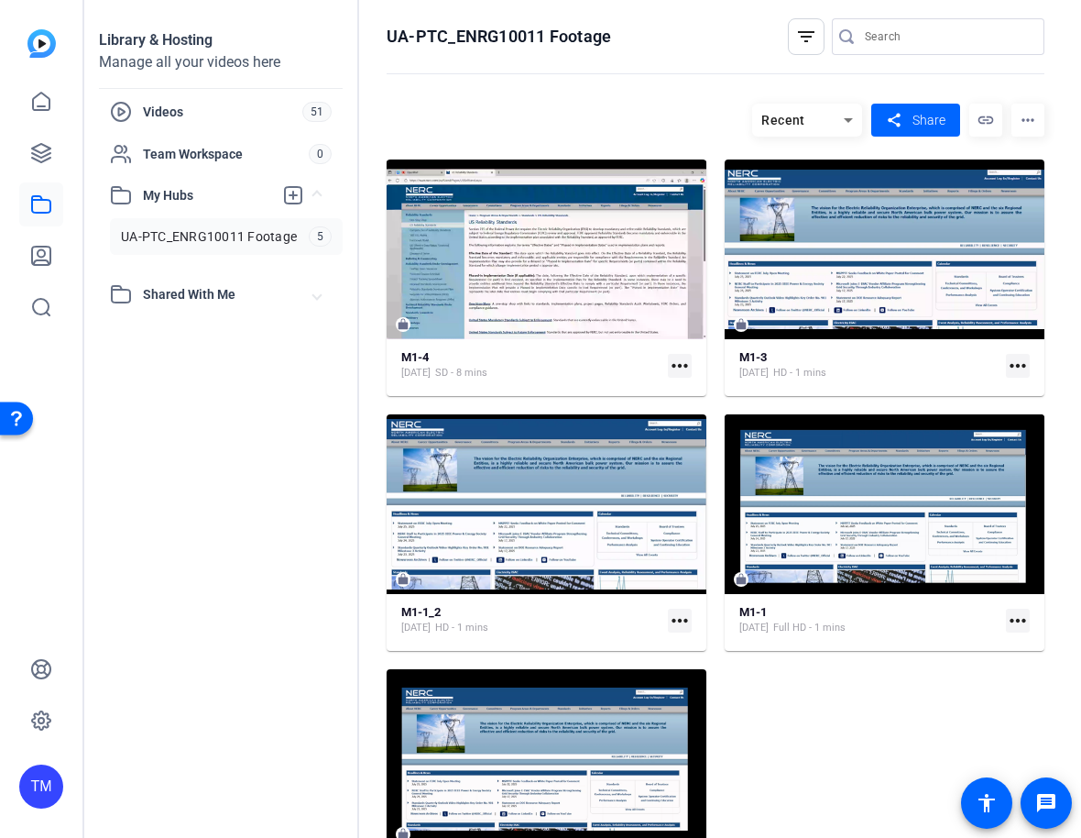
click at [190, 293] on span "Shared With Me" at bounding box center [228, 294] width 170 height 19
click at [178, 119] on span "Videos" at bounding box center [222, 112] width 159 height 18
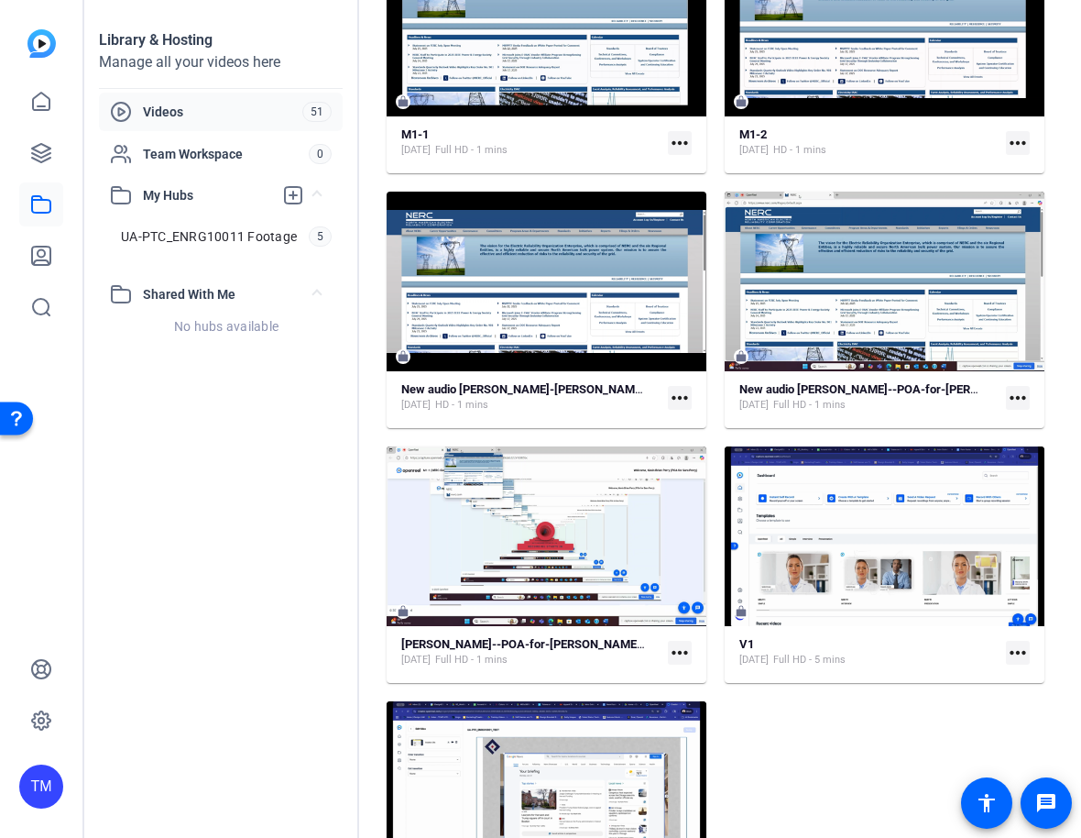
scroll to position [5930, 0]
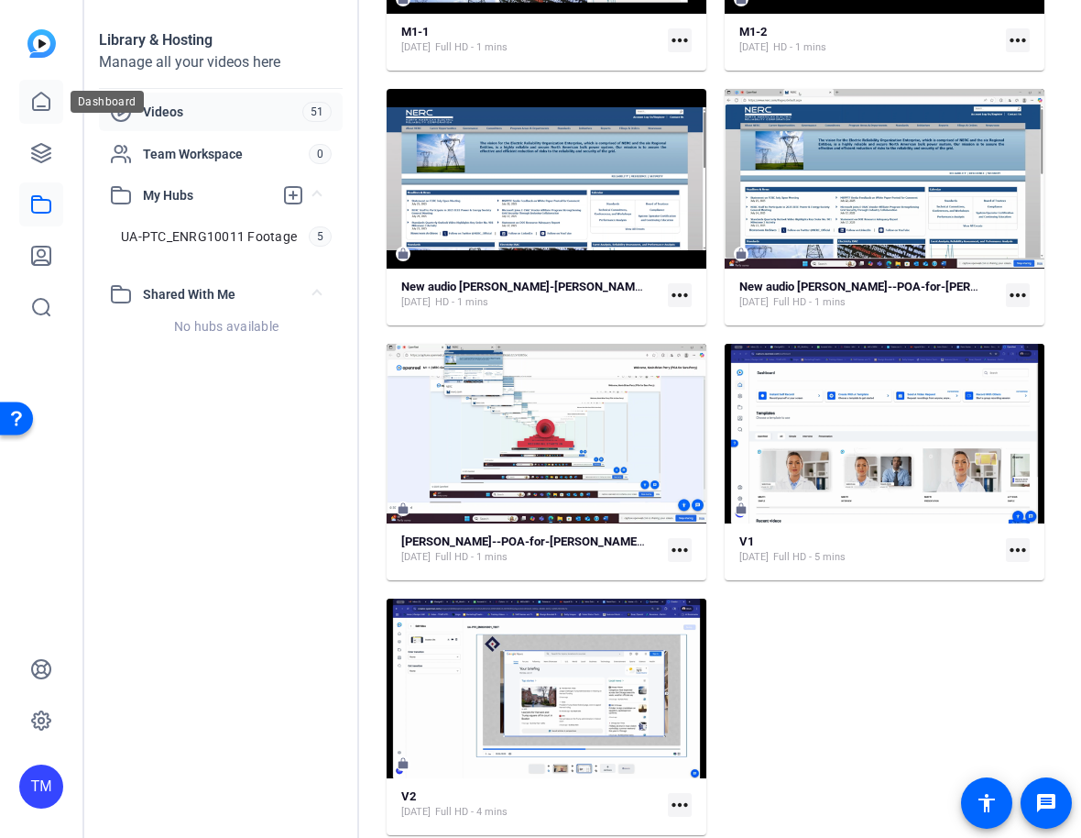
click at [40, 104] on icon at bounding box center [41, 102] width 22 height 22
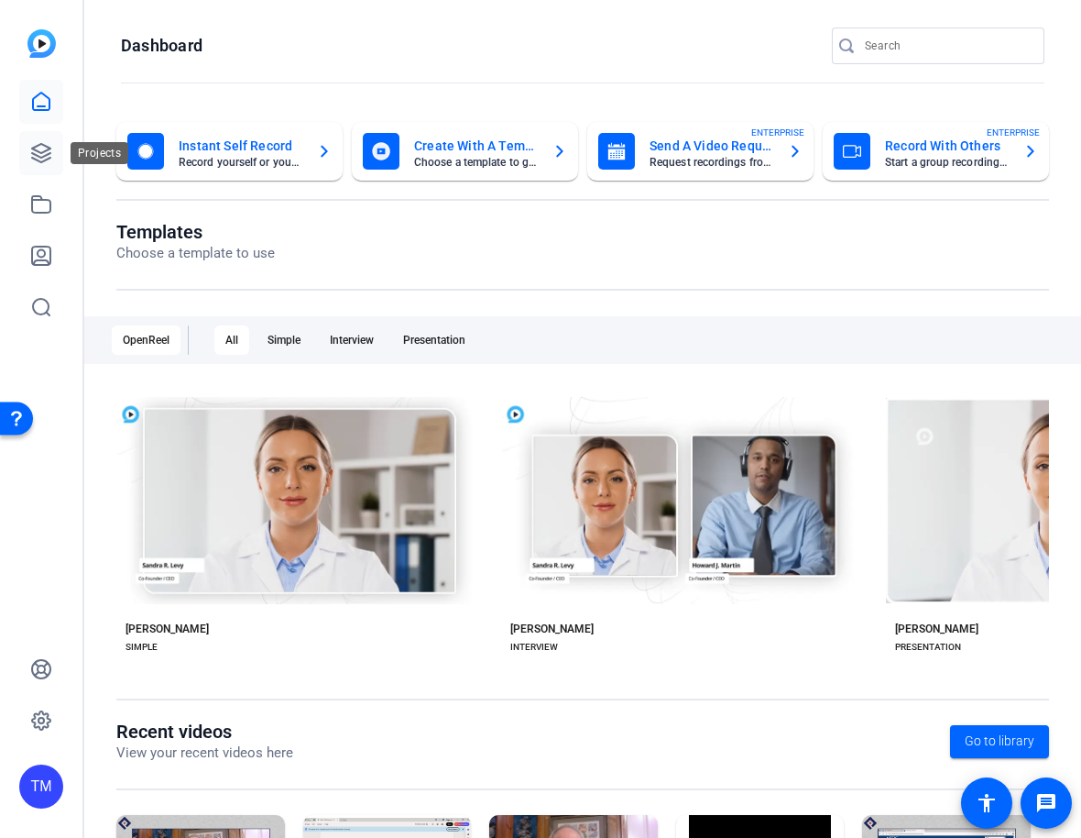
click at [39, 157] on icon at bounding box center [41, 153] width 18 height 18
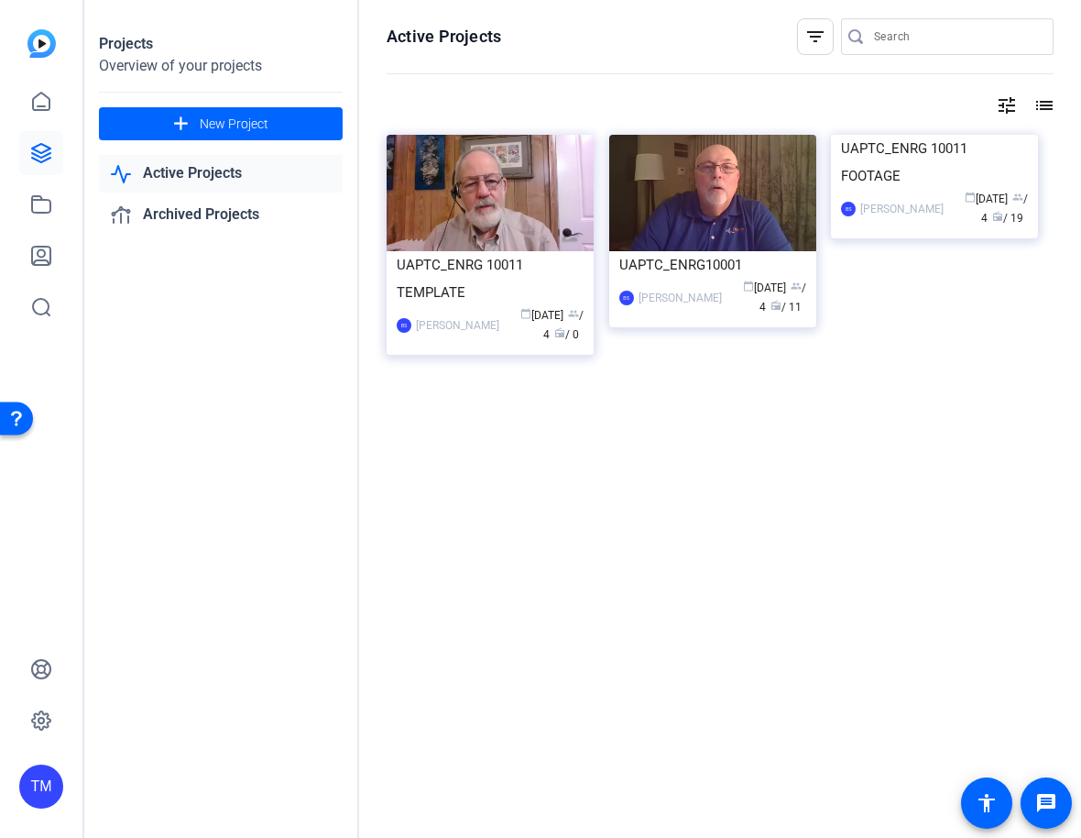
click at [477, 480] on div "Active Projects filter_list tune list UAPTC_ENRG 10011 TEMPLATE BS [PERSON_NAME…" at bounding box center [720, 419] width 722 height 838
click at [948, 190] on div "UAPTC_ENRG 10011 FOOTAGE" at bounding box center [934, 162] width 187 height 55
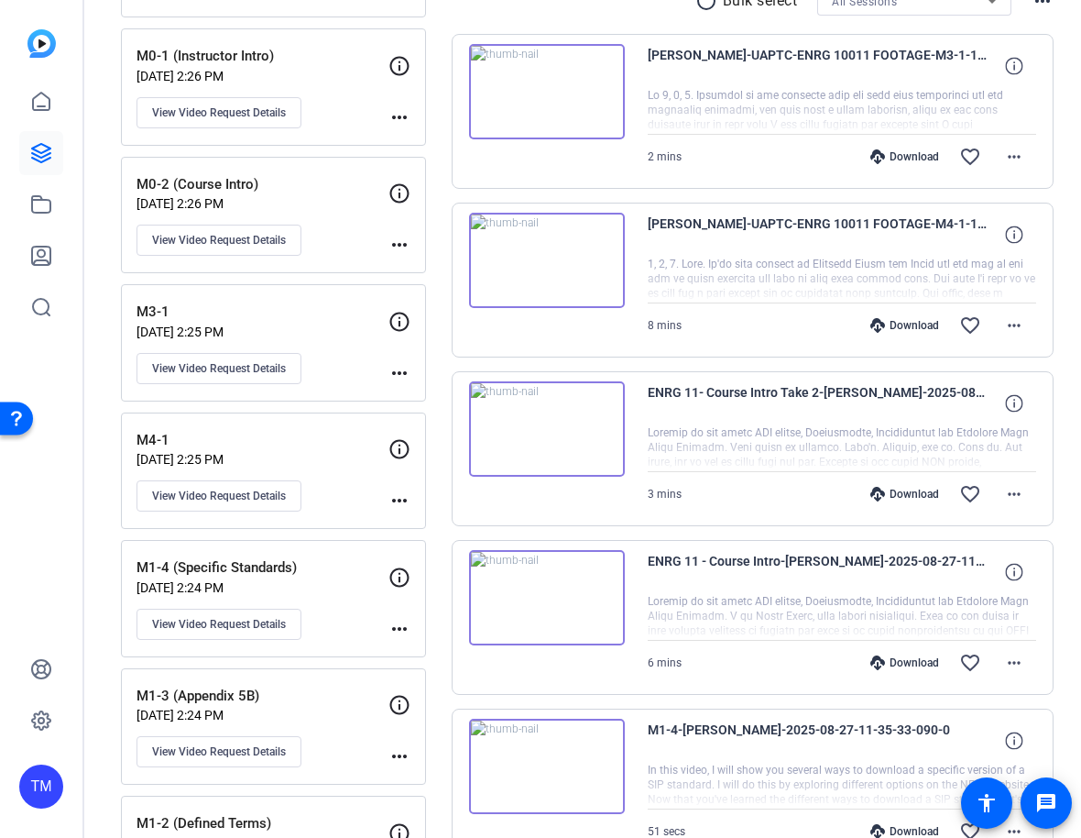
scroll to position [375, 0]
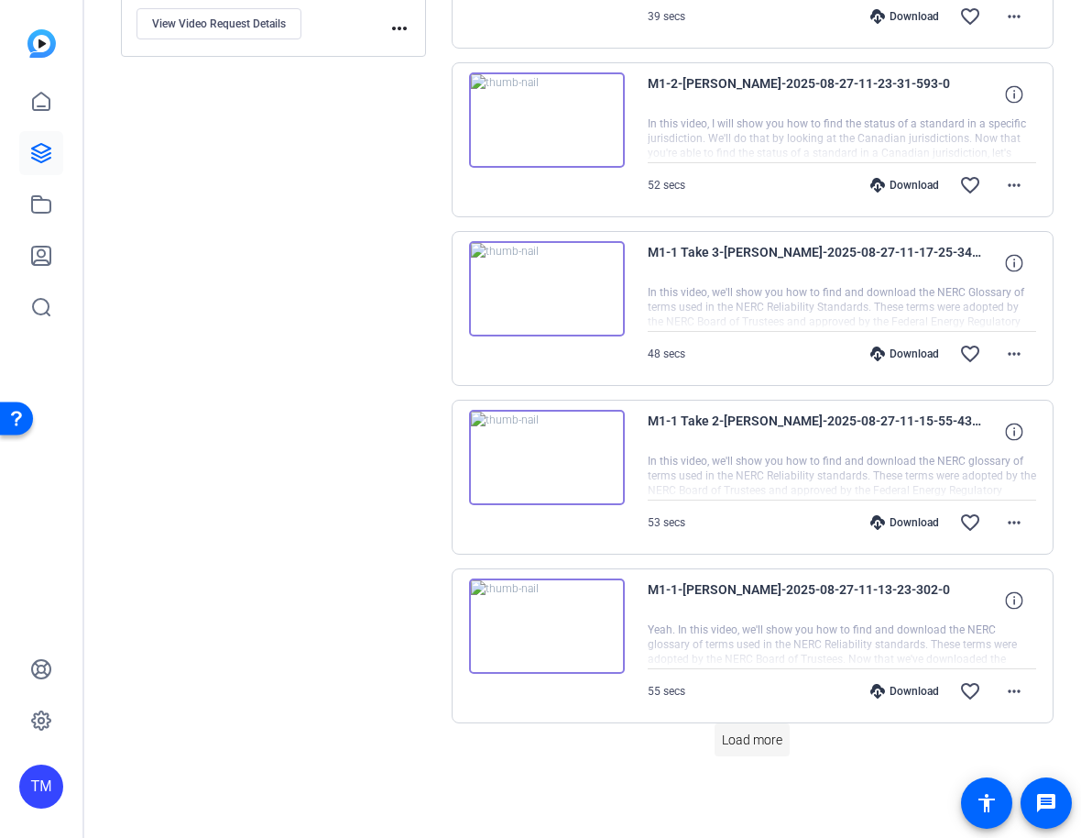
click at [768, 746] on span "Load more" at bounding box center [752, 739] width 60 height 19
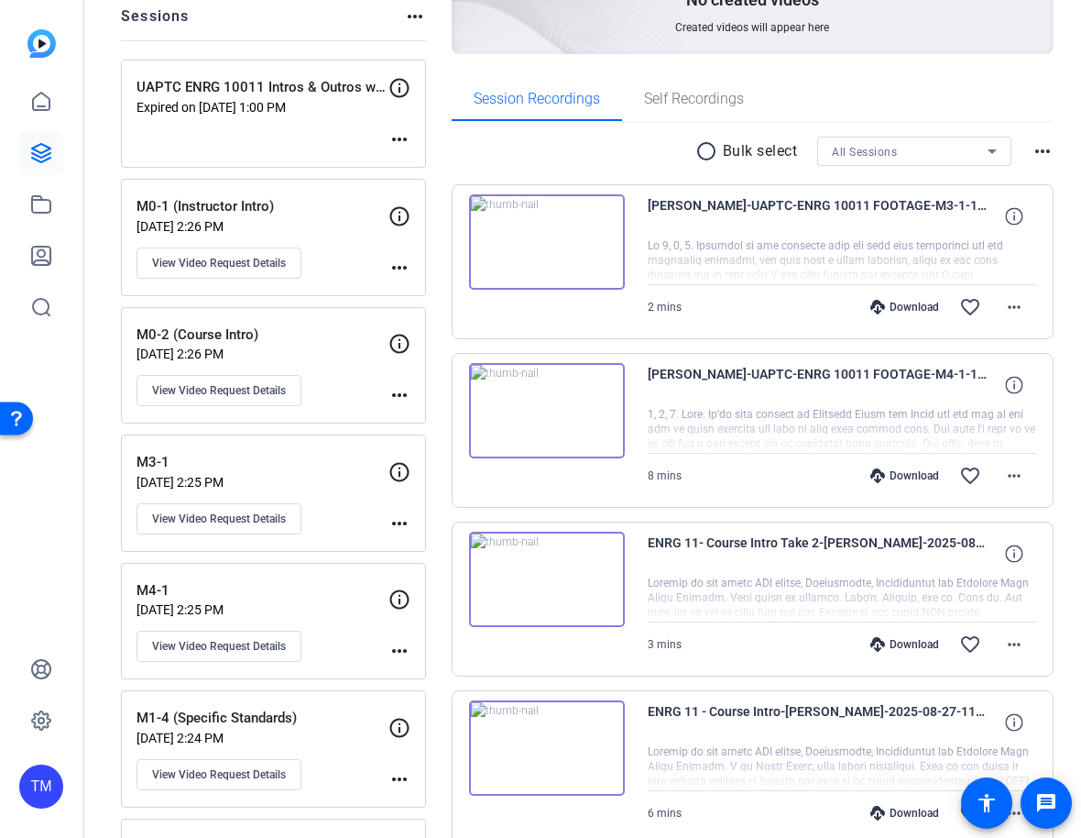
scroll to position [0, 0]
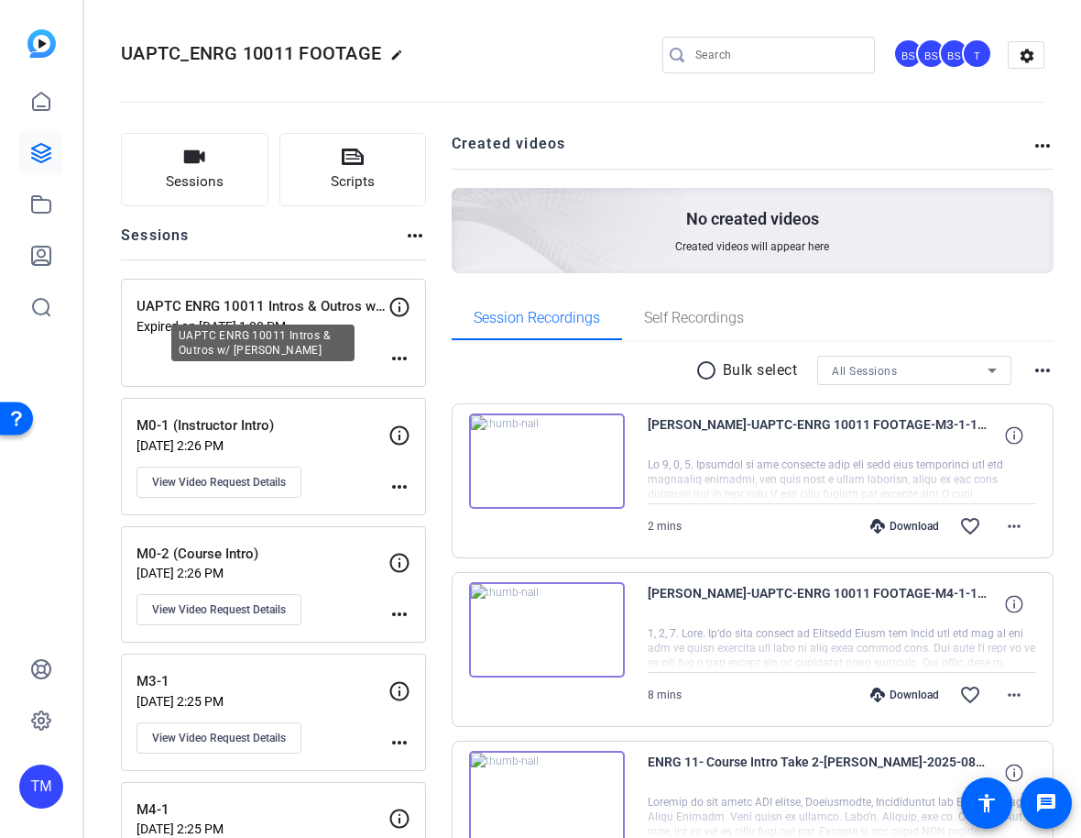
click at [216, 309] on p "UAPTC ENRG 10011 Intros & Outros w/ [PERSON_NAME]" at bounding box center [263, 306] width 252 height 21
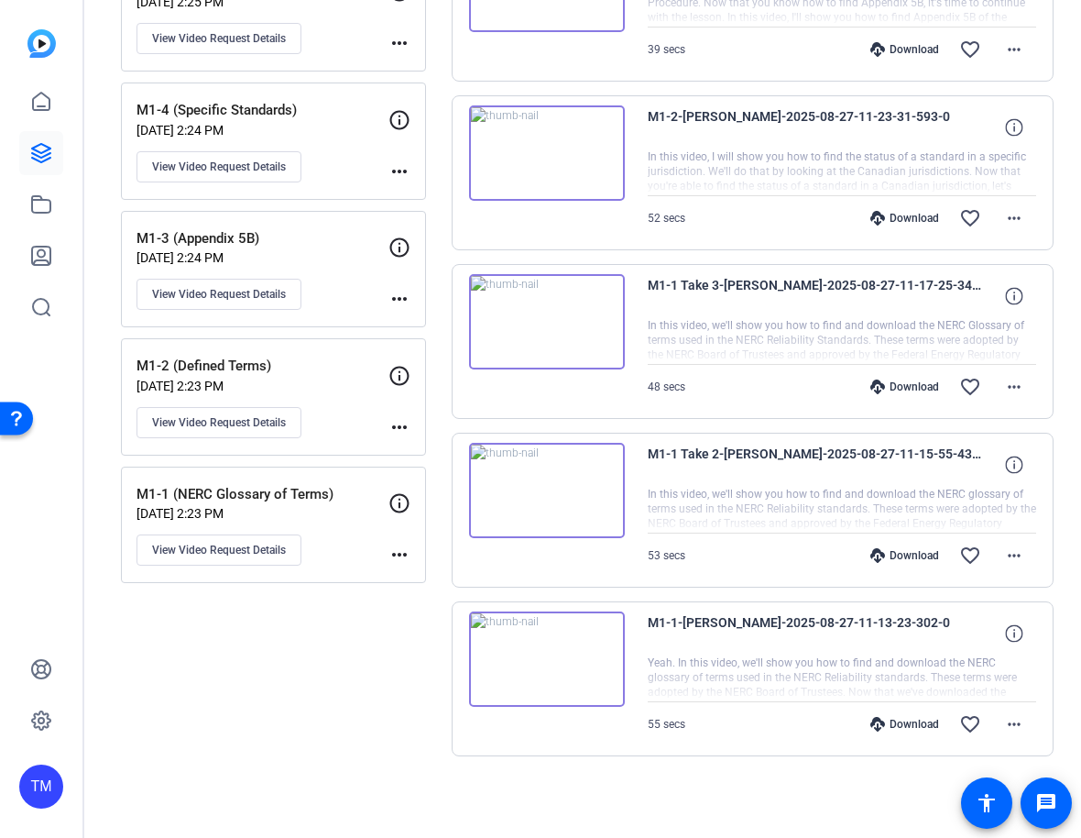
scroll to position [22, 0]
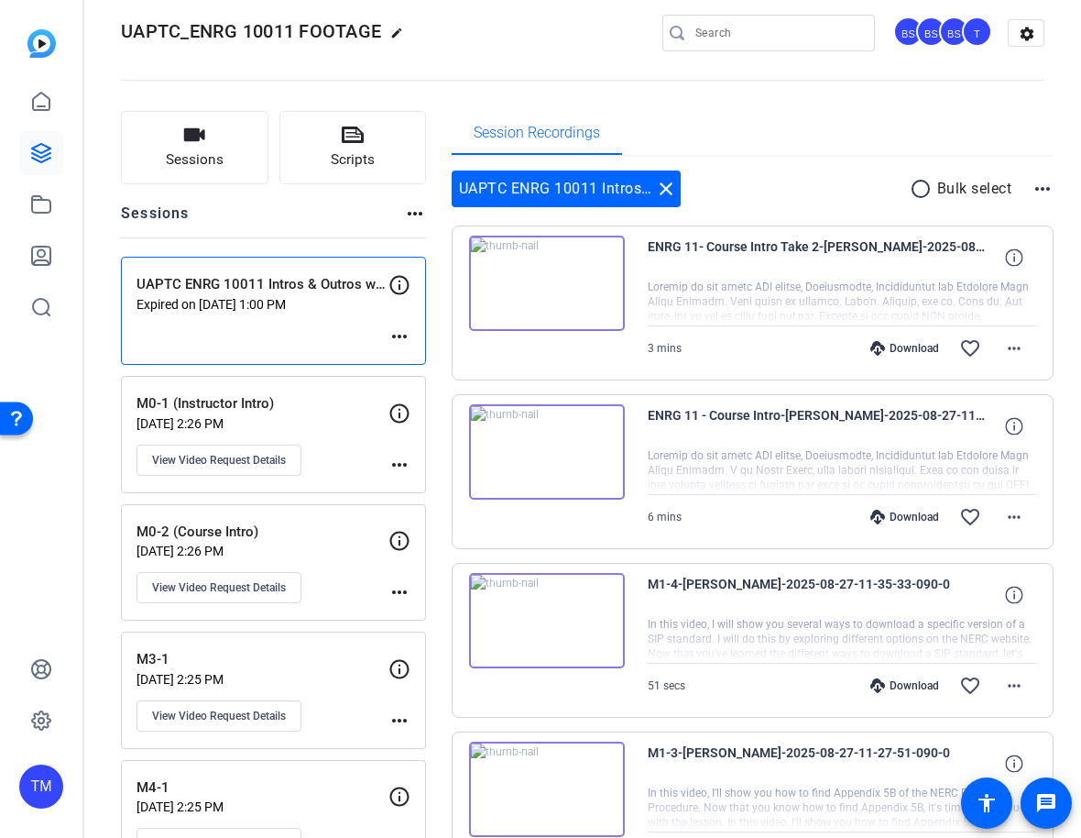
click at [312, 414] on div "M0-1 (Instructor Intro) [DATE] 2:26 PM View Video Request Details" at bounding box center [263, 434] width 252 height 82
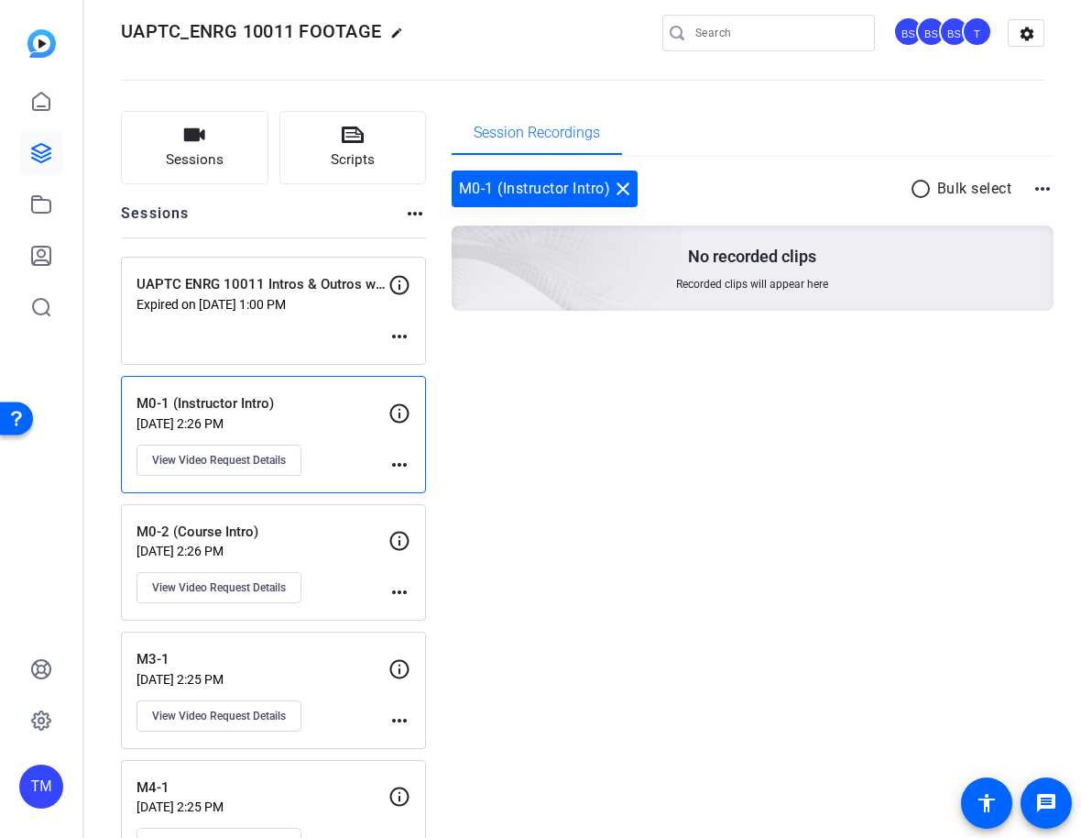
click at [330, 542] on div "M0-2 (Course Intro) [DATE] 2:26 PM View Video Request Details" at bounding box center [263, 562] width 252 height 82
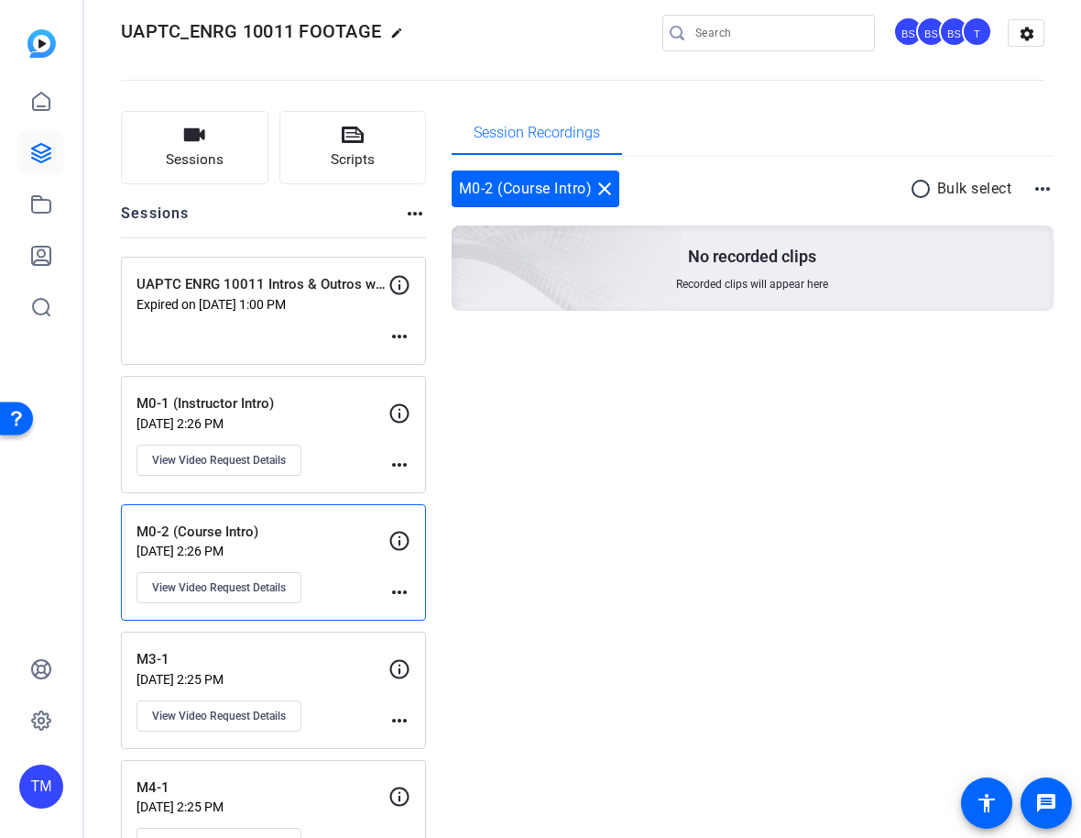
click at [311, 694] on div "M3-1 [DATE] 2:25 PM View Video Request Details" at bounding box center [263, 690] width 252 height 82
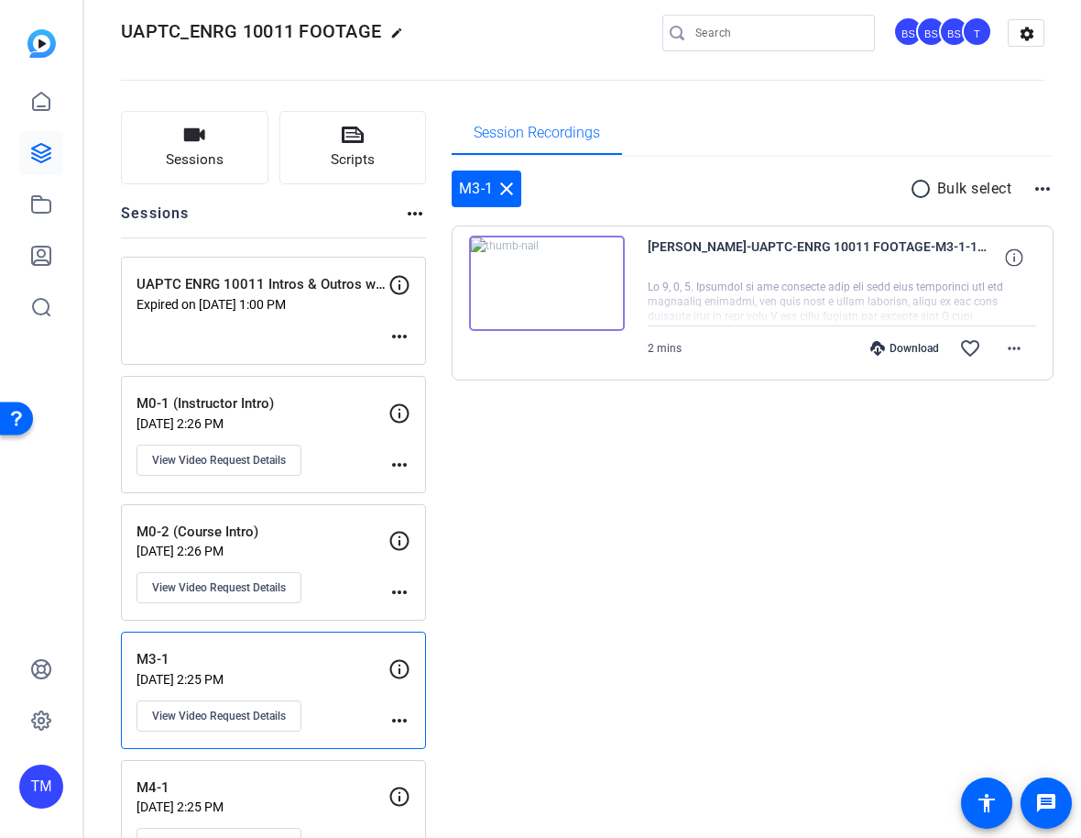
click at [325, 792] on p "M4-1" at bounding box center [263, 787] width 252 height 21
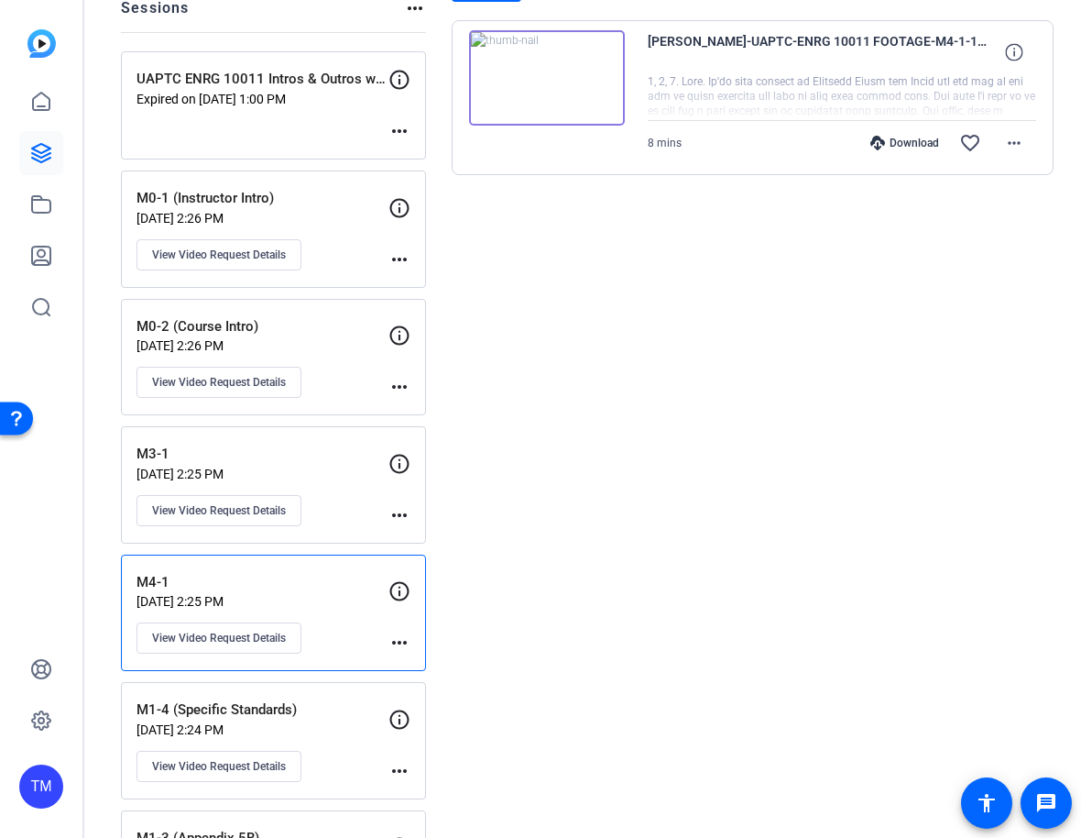
scroll to position [386, 0]
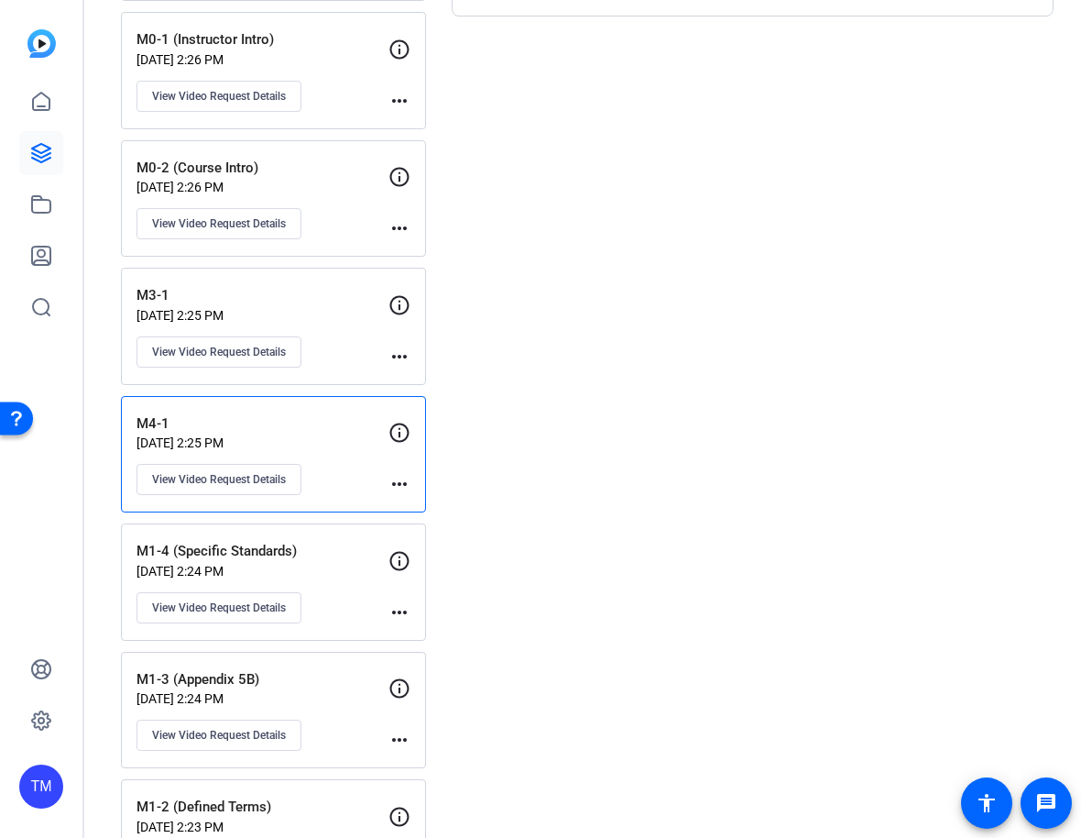
click at [321, 297] on p "M3-1" at bounding box center [263, 295] width 252 height 21
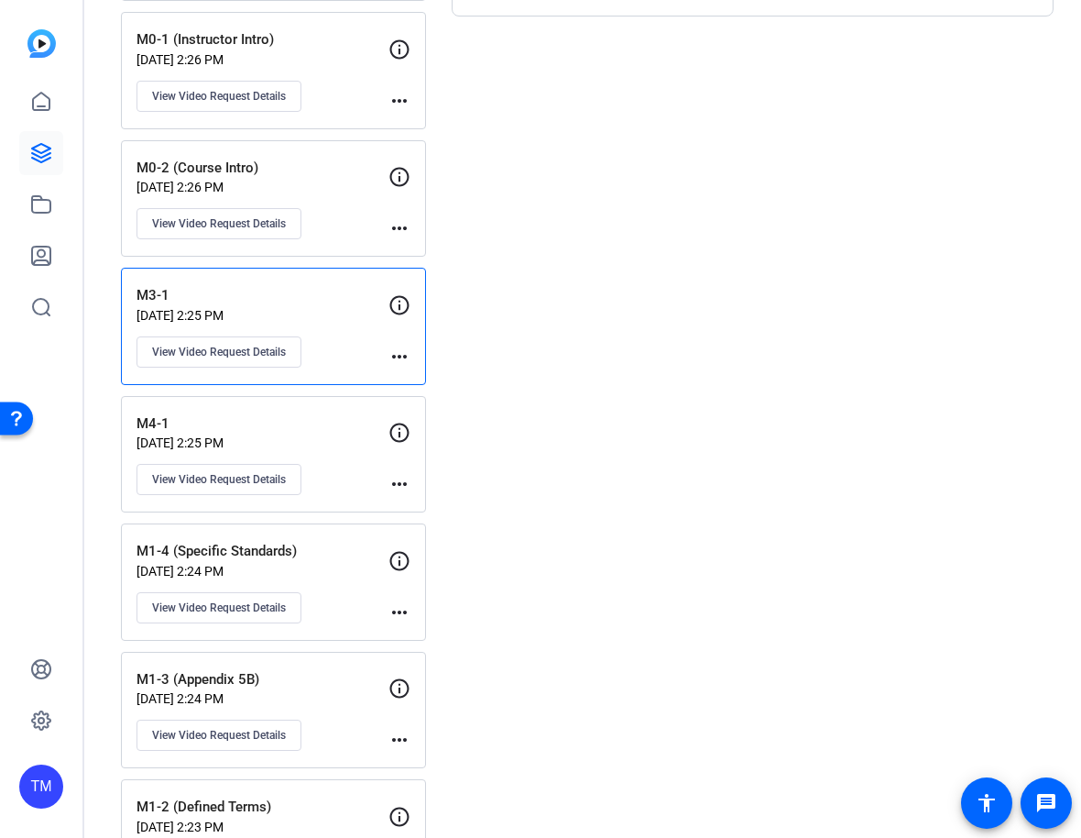
scroll to position [0, 0]
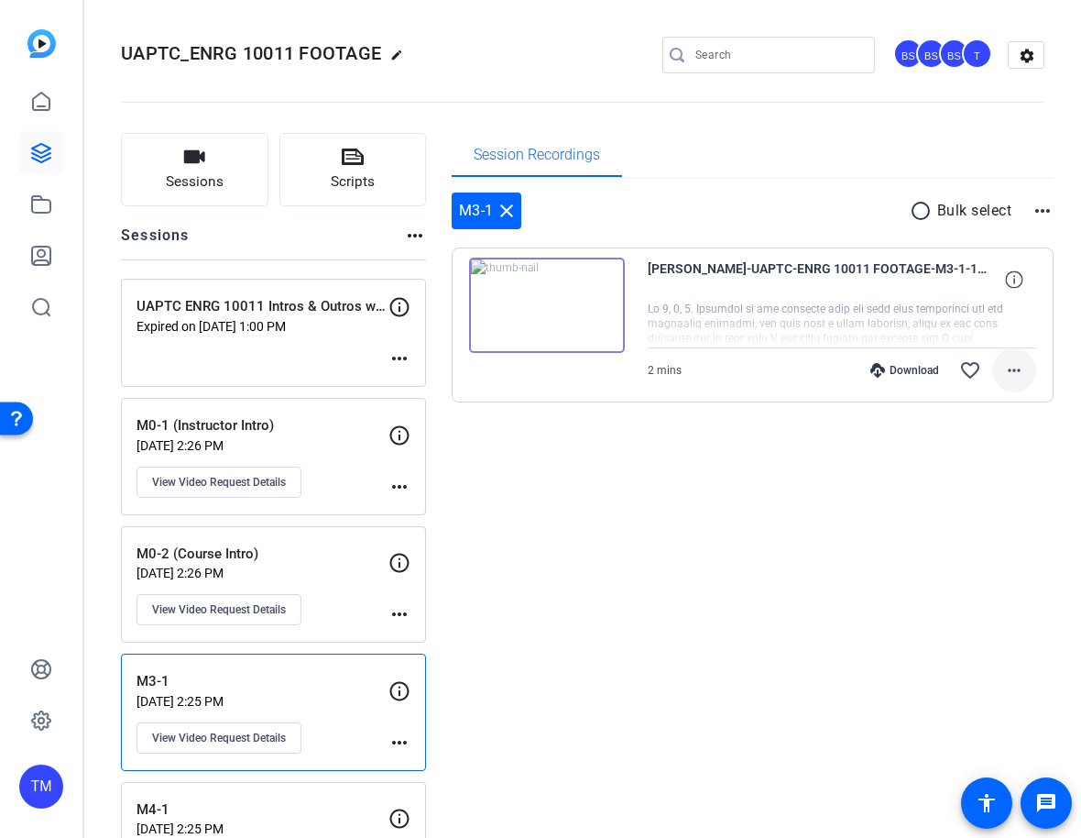
click at [1009, 379] on mat-icon "more_horiz" at bounding box center [1014, 370] width 22 height 22
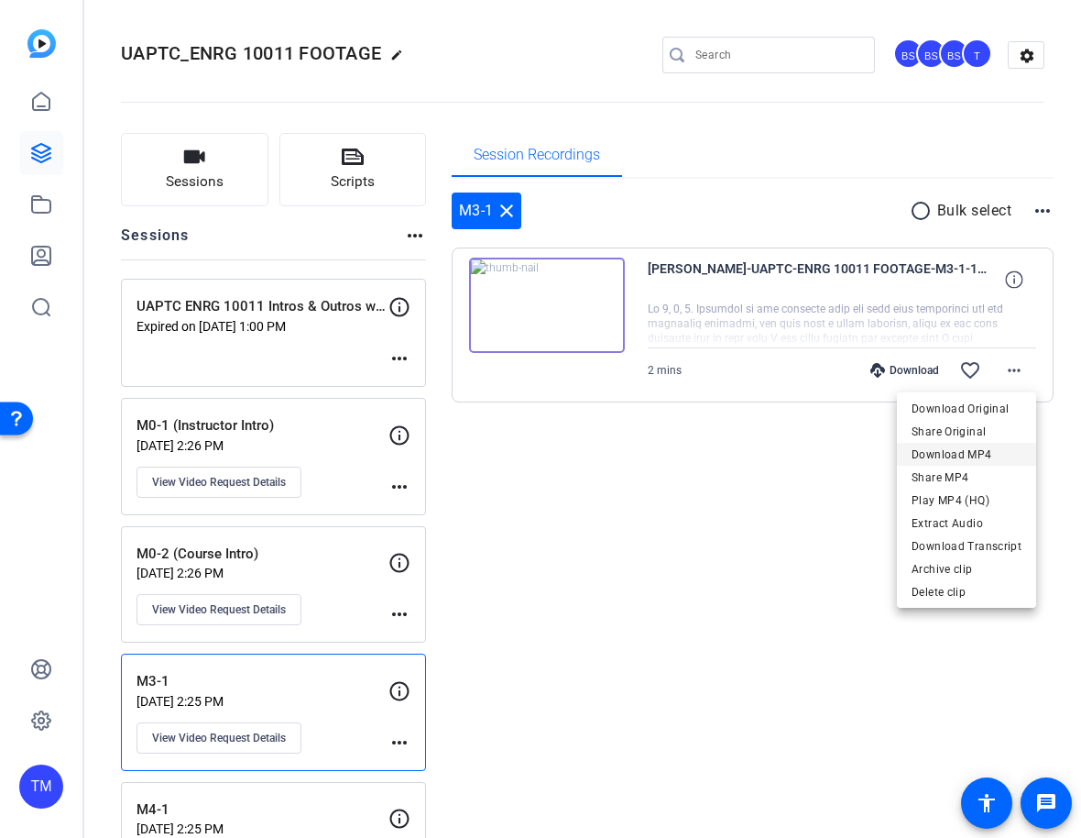
click at [981, 457] on span "Download MP4" at bounding box center [967, 455] width 110 height 22
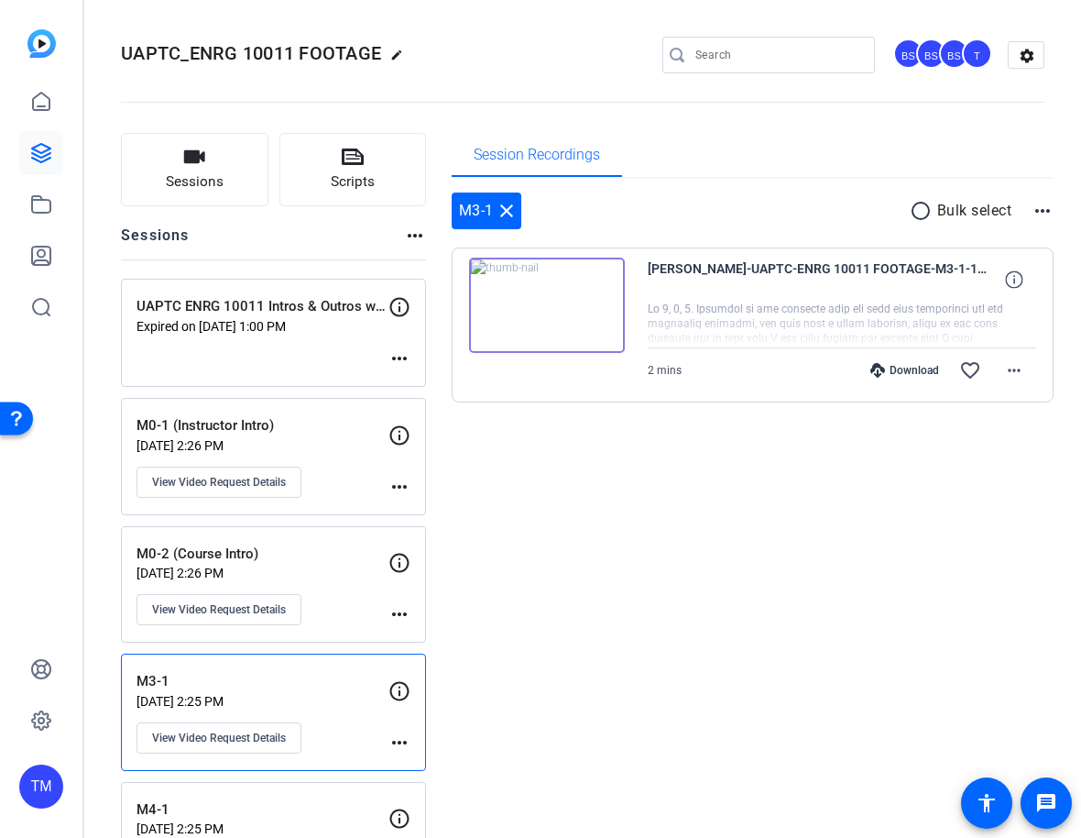
click at [694, 578] on div "Session Recordings M3-1 close radio_button_unchecked Bulk select more_horiz [PE…" at bounding box center [753, 771] width 603 height 1277
click at [48, 154] on icon at bounding box center [41, 153] width 18 height 18
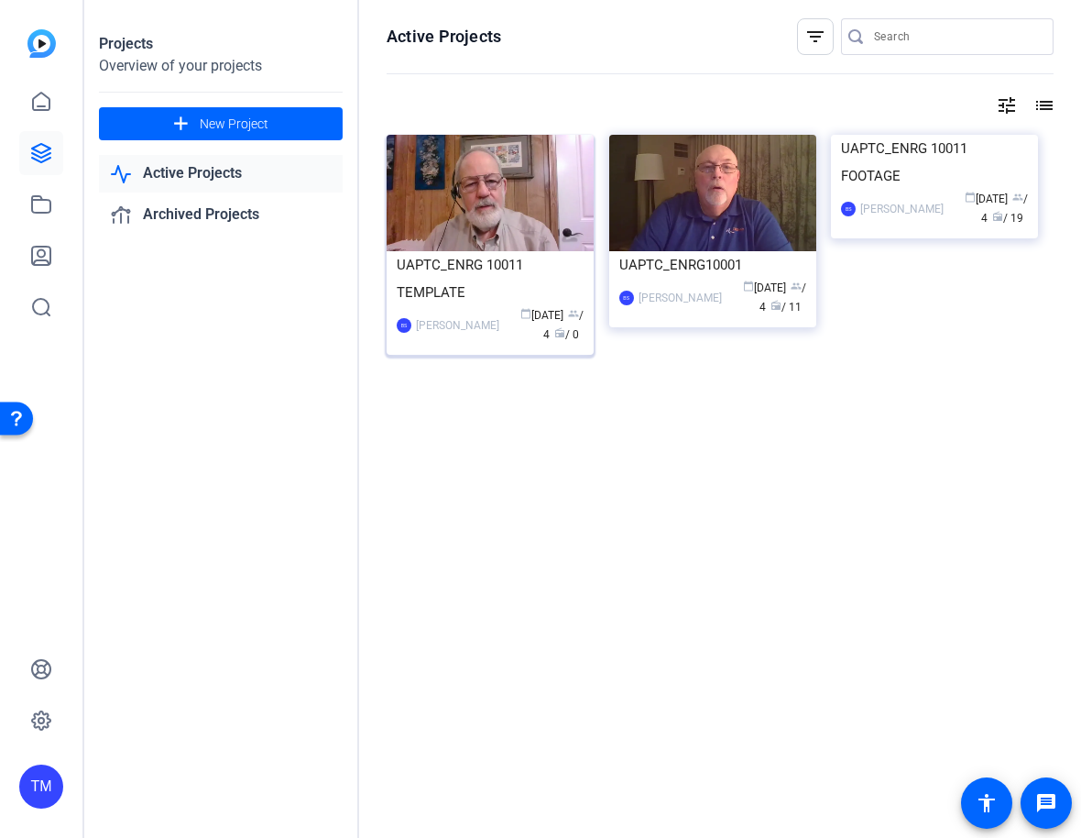
click at [536, 275] on div "UAPTC_ENRG 10011 TEMPLATE" at bounding box center [490, 278] width 187 height 55
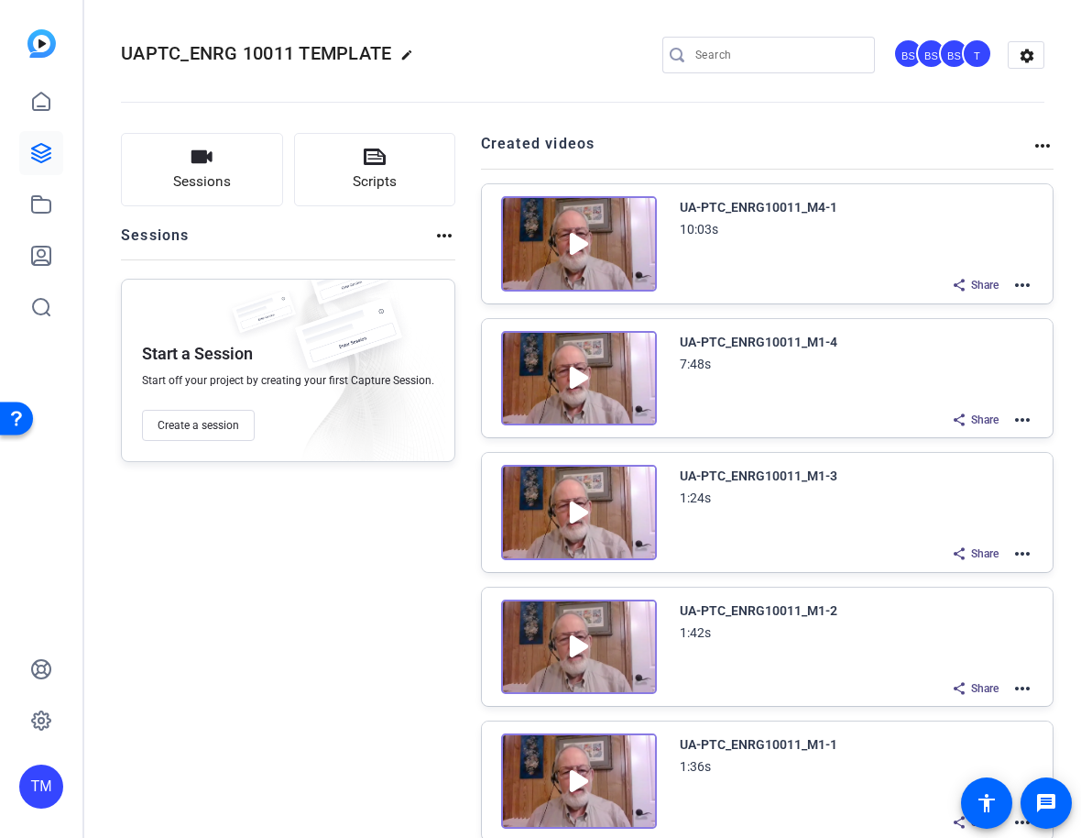
click at [1028, 282] on mat-icon "more_horiz" at bounding box center [1023, 285] width 22 height 22
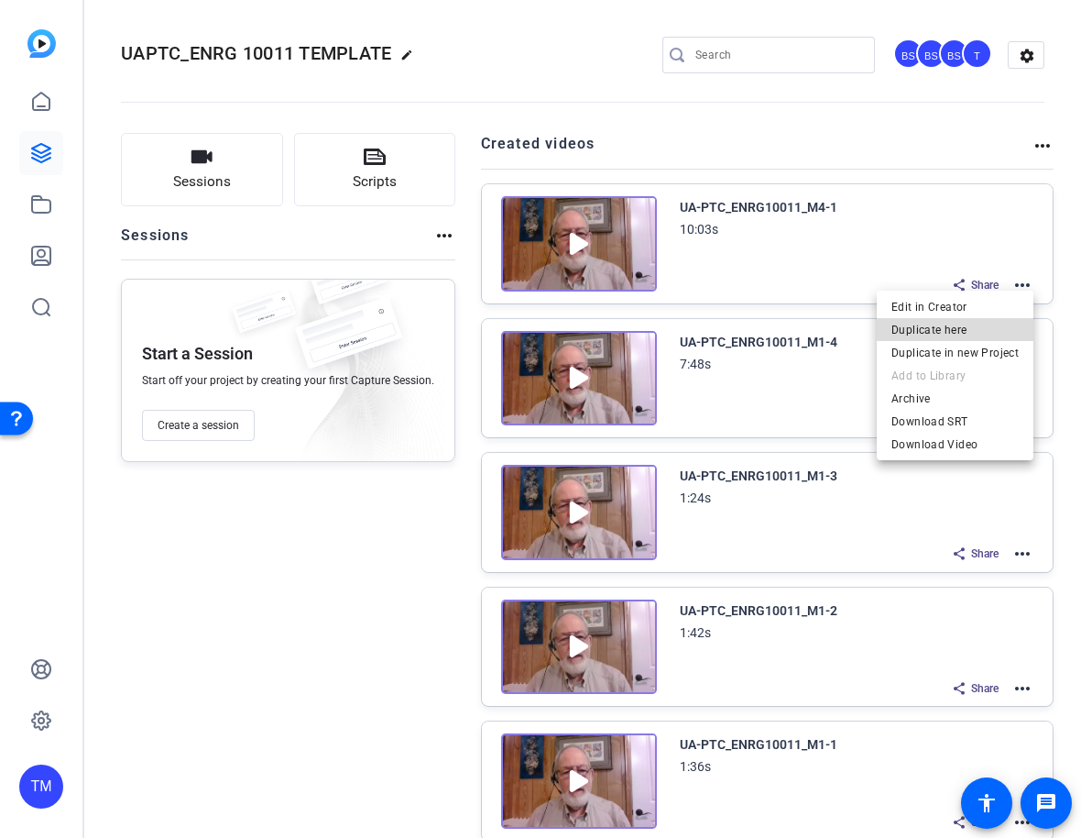
click at [970, 327] on span "Duplicate here" at bounding box center [955, 330] width 127 height 22
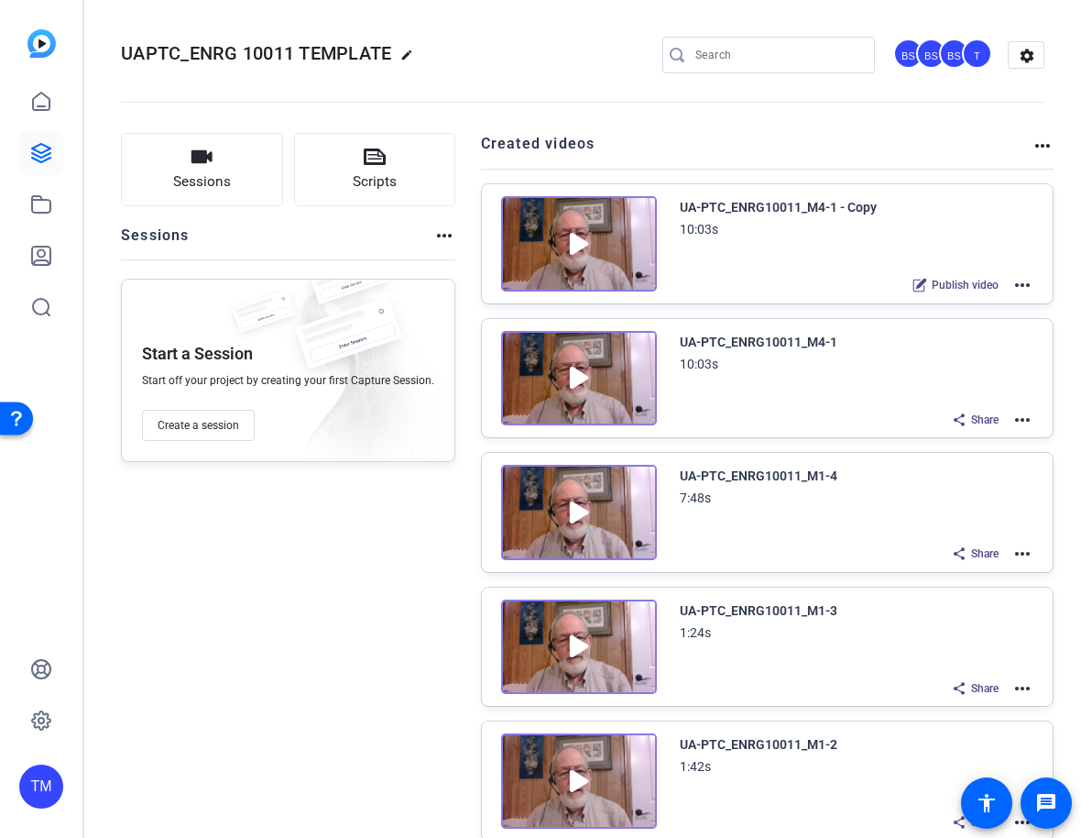
click at [1021, 280] on mat-icon "more_horiz" at bounding box center [1023, 285] width 22 height 22
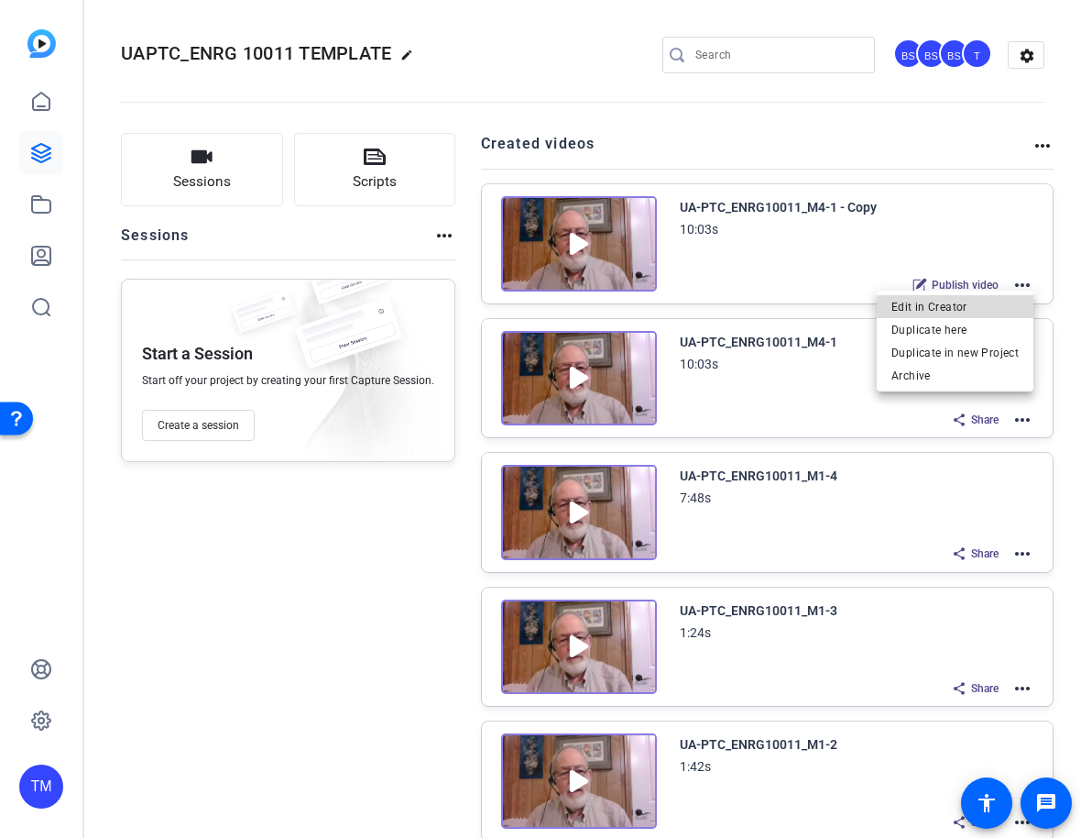
click at [993, 311] on span "Edit in Creator" at bounding box center [955, 307] width 127 height 22
